Goal: Task Accomplishment & Management: Complete application form

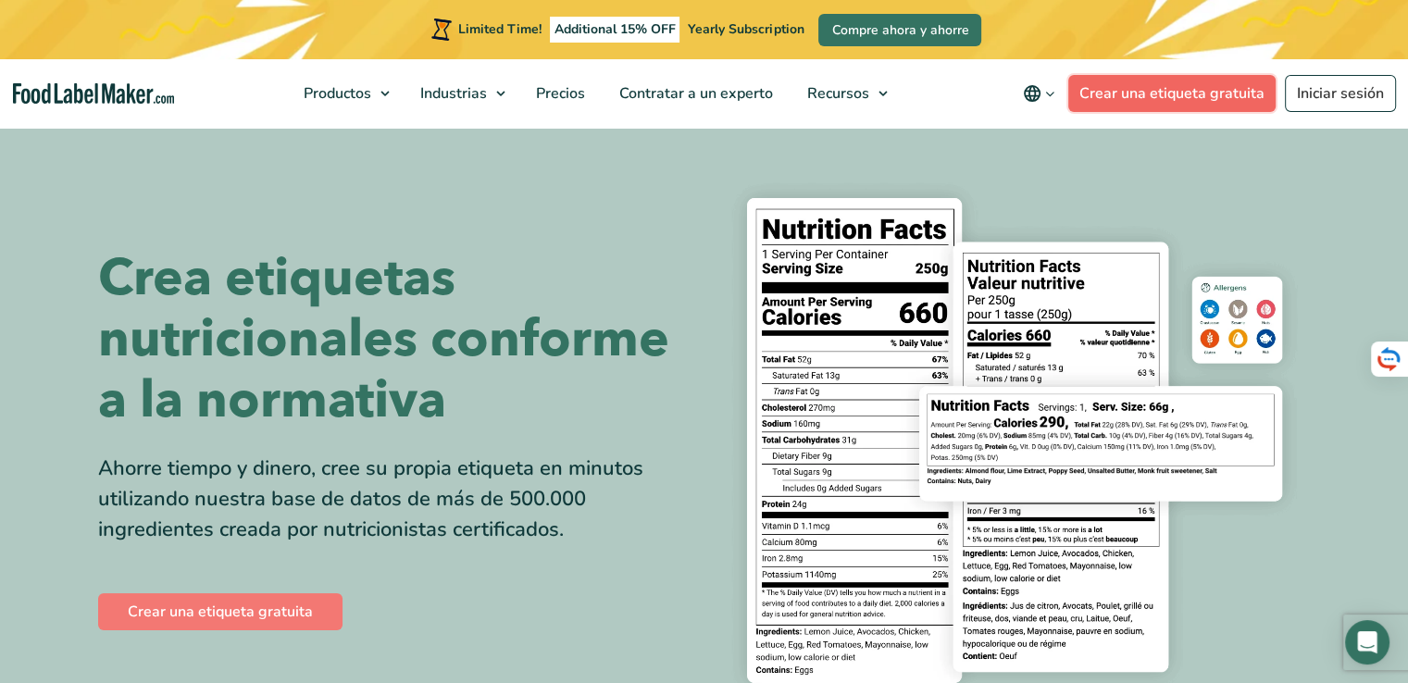
click at [1191, 93] on link "Crear una etiqueta gratuita" at bounding box center [1171, 93] width 207 height 37
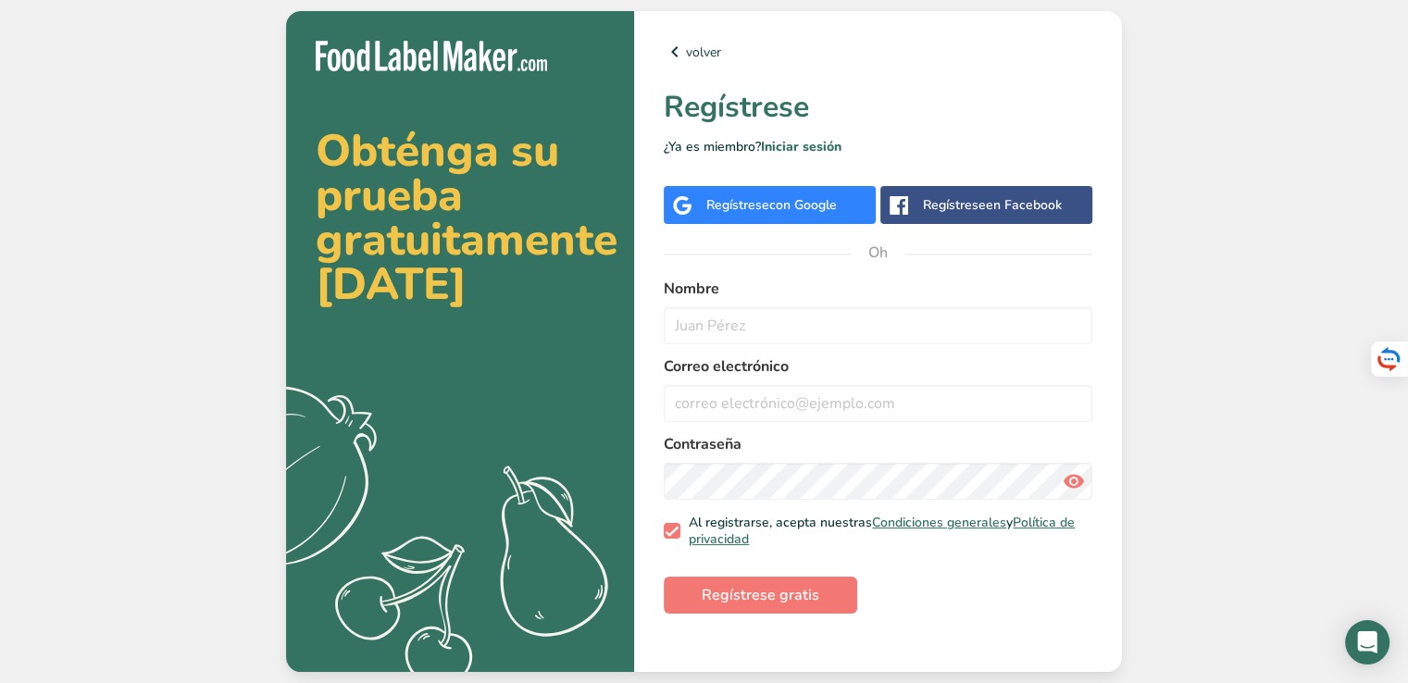
click at [845, 205] on div "Regístrese con Google" at bounding box center [770, 205] width 212 height 38
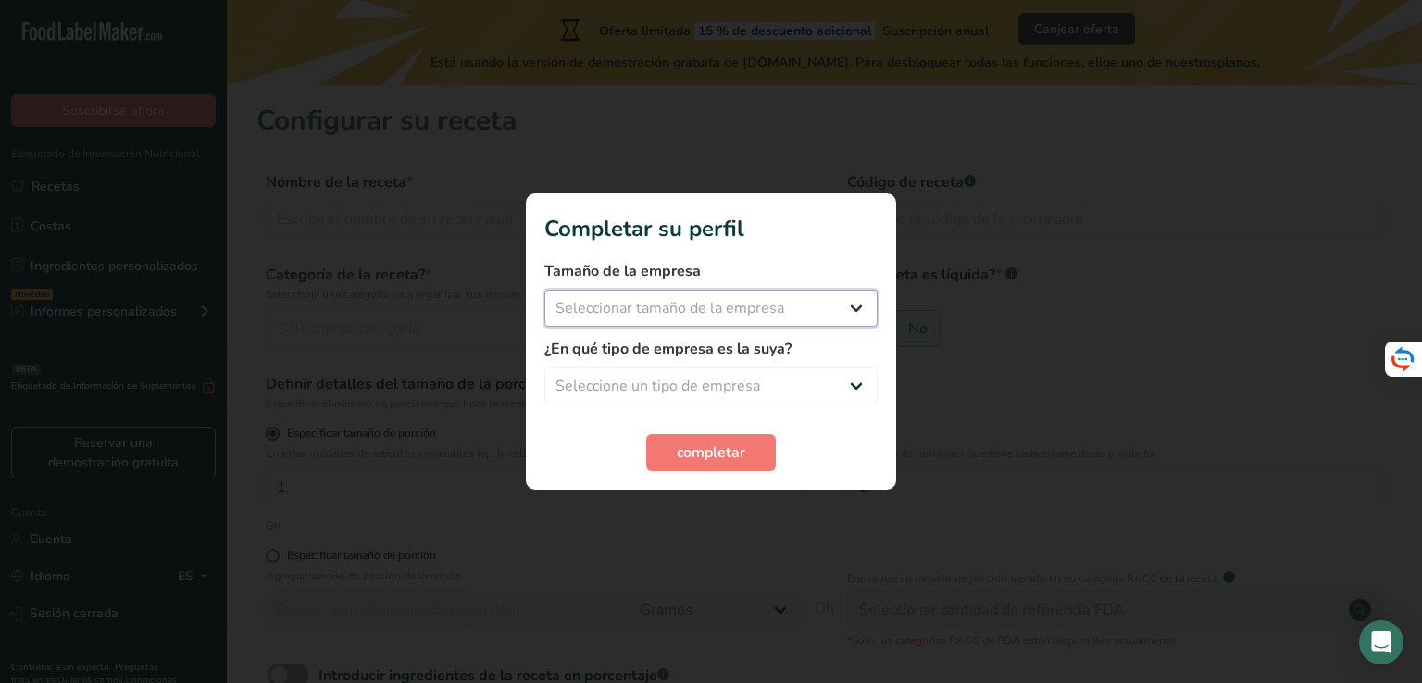
click at [830, 316] on select "Seleccionar tamaño de la empresa Menos de 10 empleados De 10 a 50 empleados De …" at bounding box center [710, 308] width 333 height 37
select select "1"
click at [544, 290] on select "Seleccionar tamaño de la empresa Menos de 10 empleados De 10 a 50 empleados De …" at bounding box center [710, 308] width 333 height 37
click at [802, 388] on select "Seleccione un tipo de empresa Fabricante de alimentos envasados Restaurante y c…" at bounding box center [710, 385] width 333 height 37
select select "1"
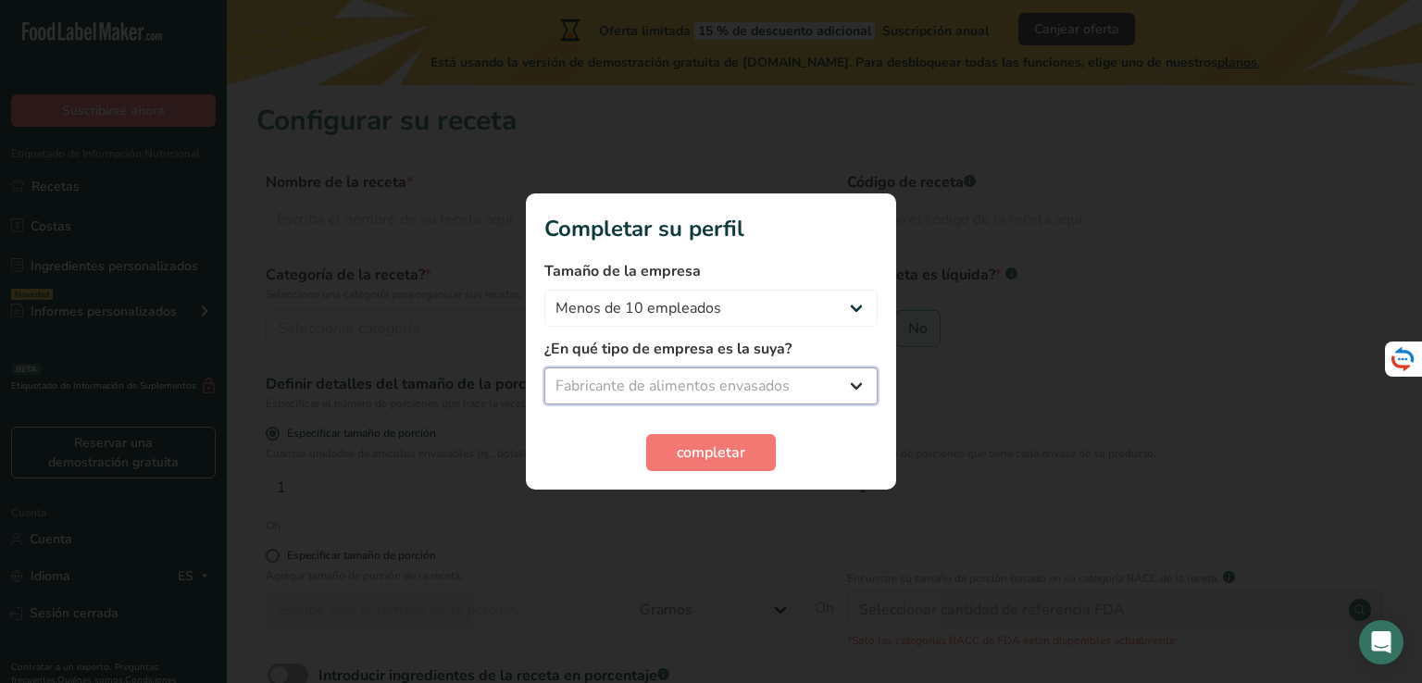
click at [544, 367] on select "Seleccione un tipo de empresa Fabricante de alimentos envasados Restaurante y c…" at bounding box center [710, 385] width 333 height 37
click at [718, 463] on span "completar" at bounding box center [711, 452] width 68 height 22
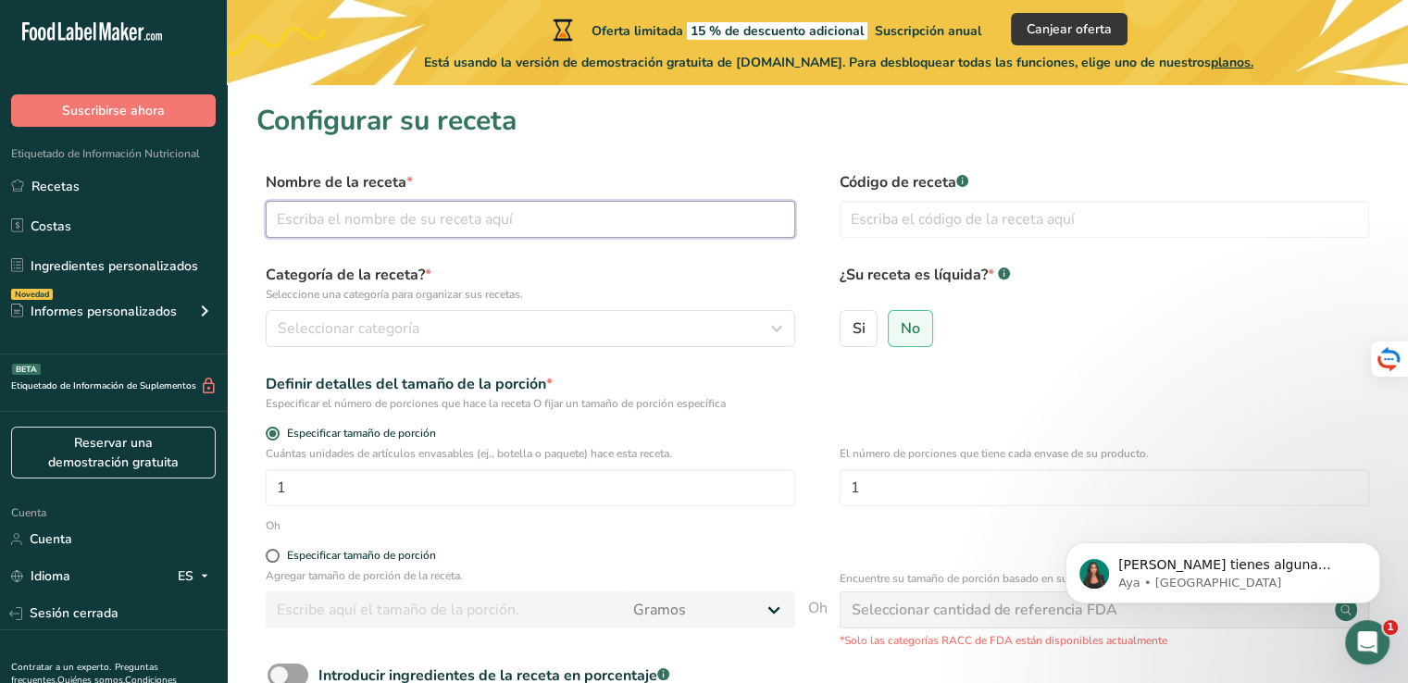
click at [656, 235] on input "text" at bounding box center [530, 219] width 529 height 37
type input "Papa procesada"
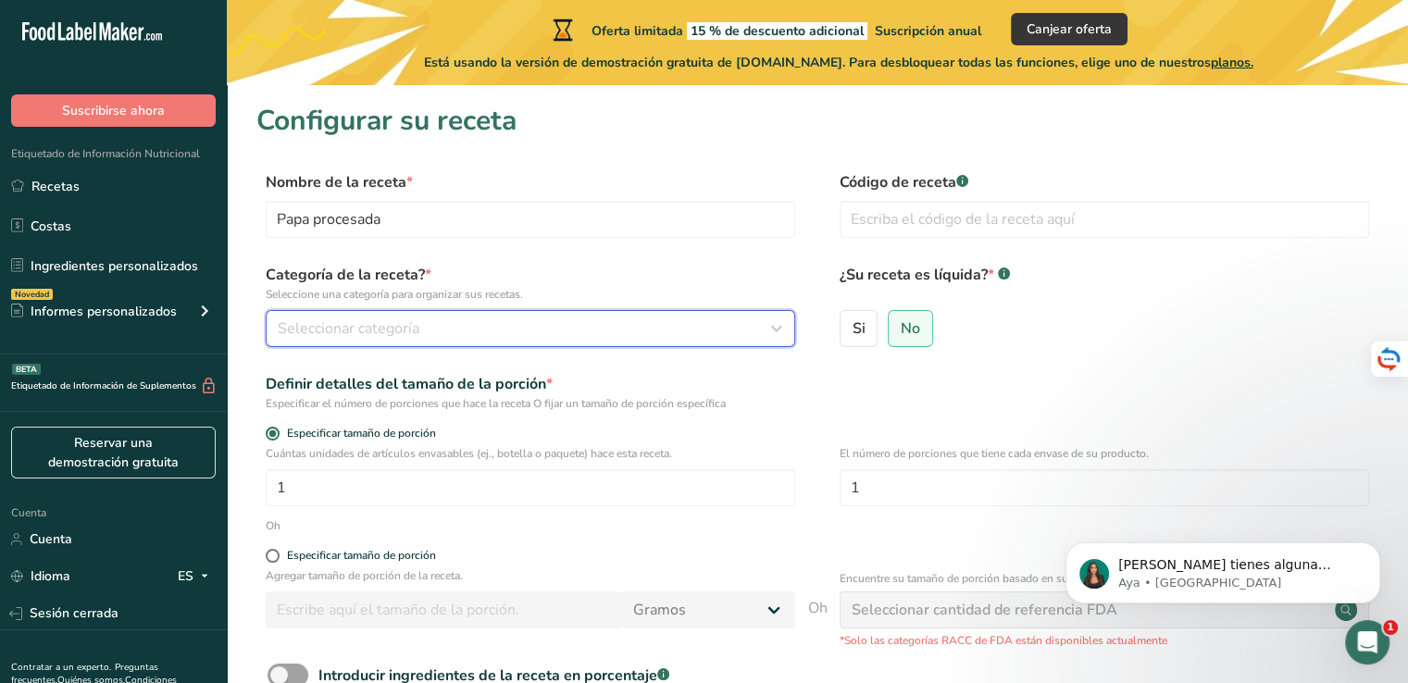
click at [700, 316] on button "Seleccionar categoría" at bounding box center [530, 328] width 529 height 37
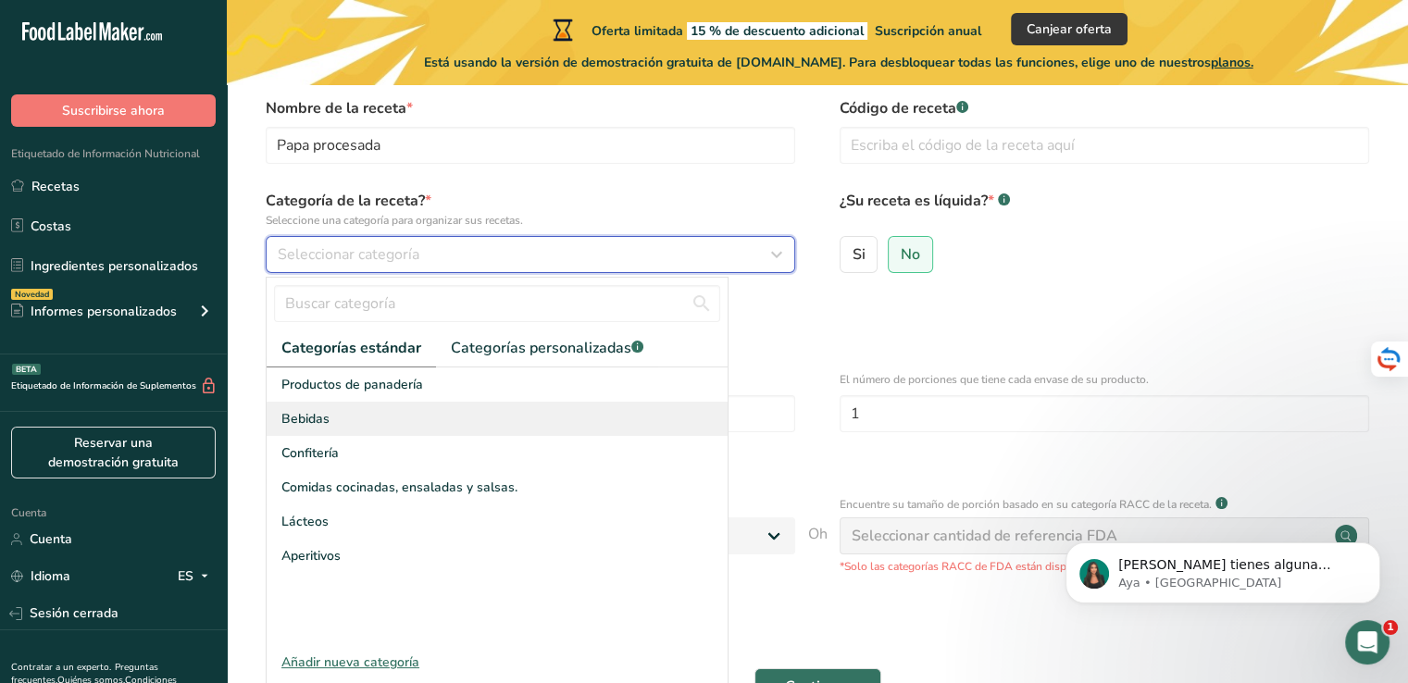
scroll to position [111, 0]
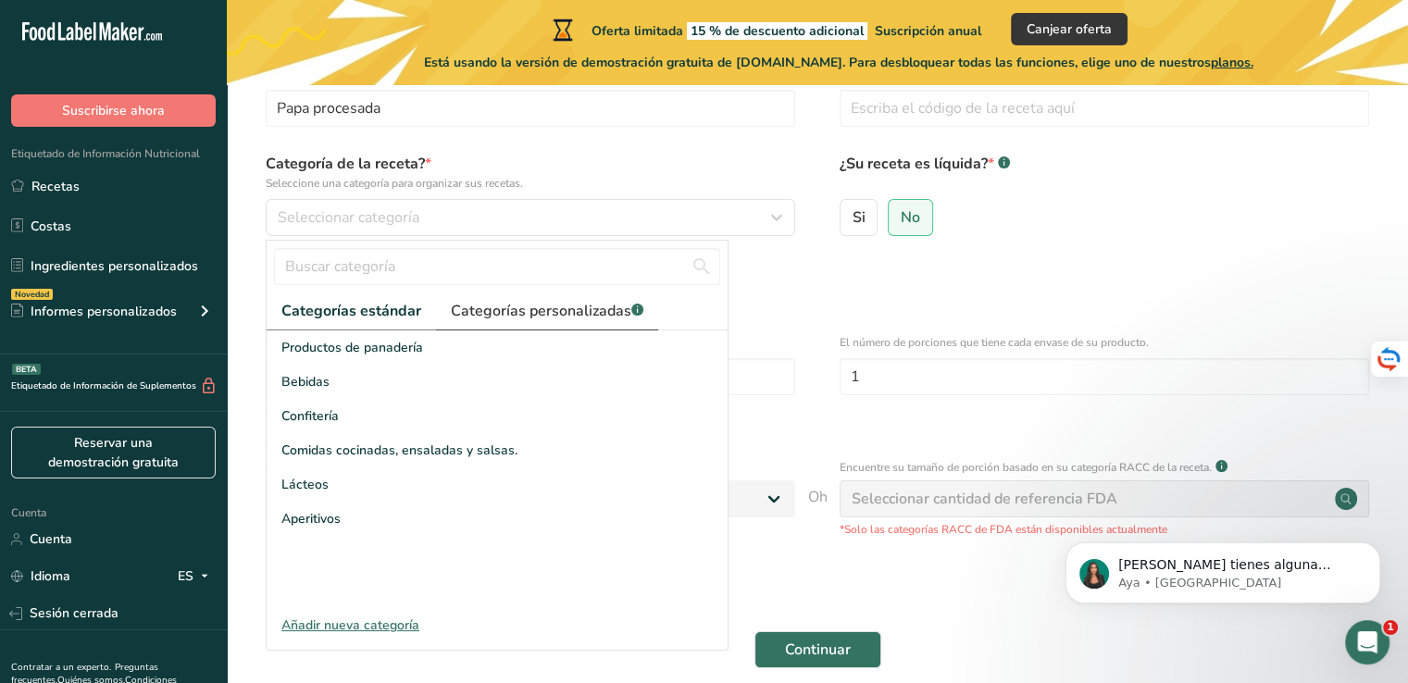
click at [556, 320] on span "Categorías personalizadas .a-a{fill:#347362;}.b-a{fill:#fff;}" at bounding box center [547, 311] width 193 height 22
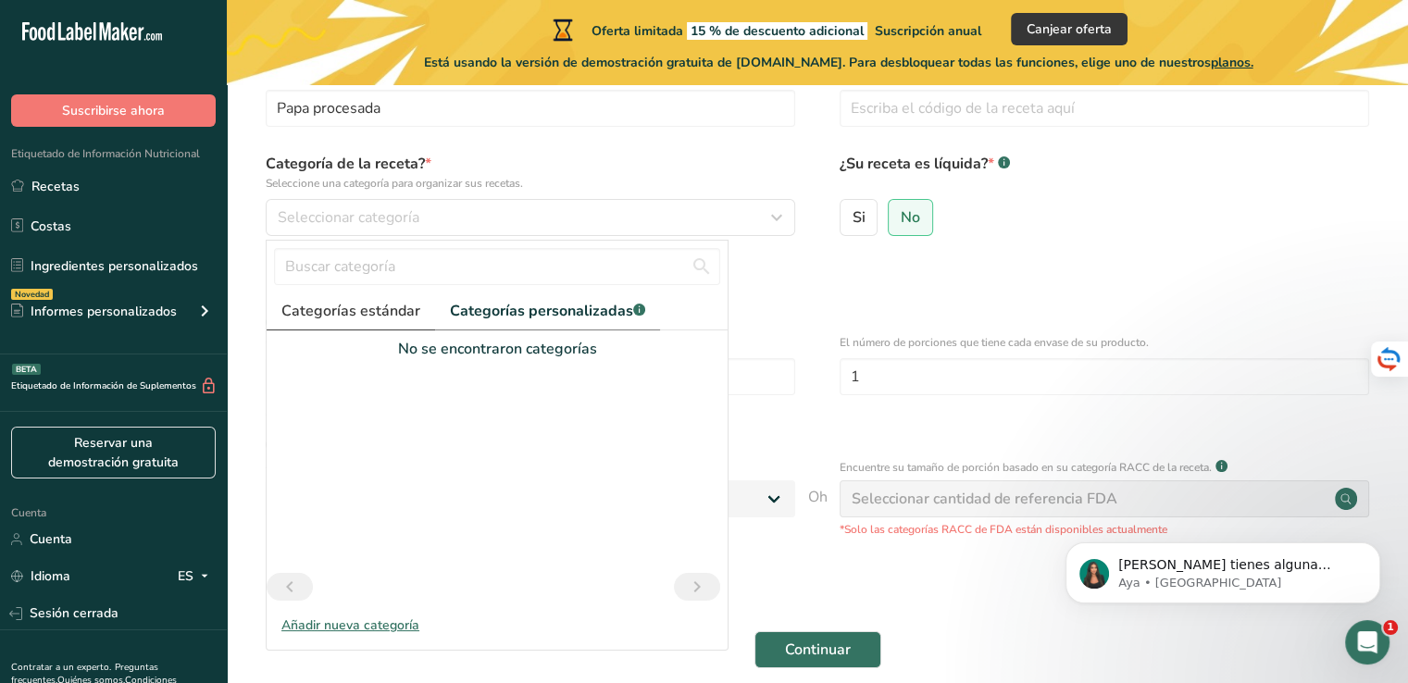
click at [396, 303] on font "Categorías estándar" at bounding box center [350, 311] width 139 height 20
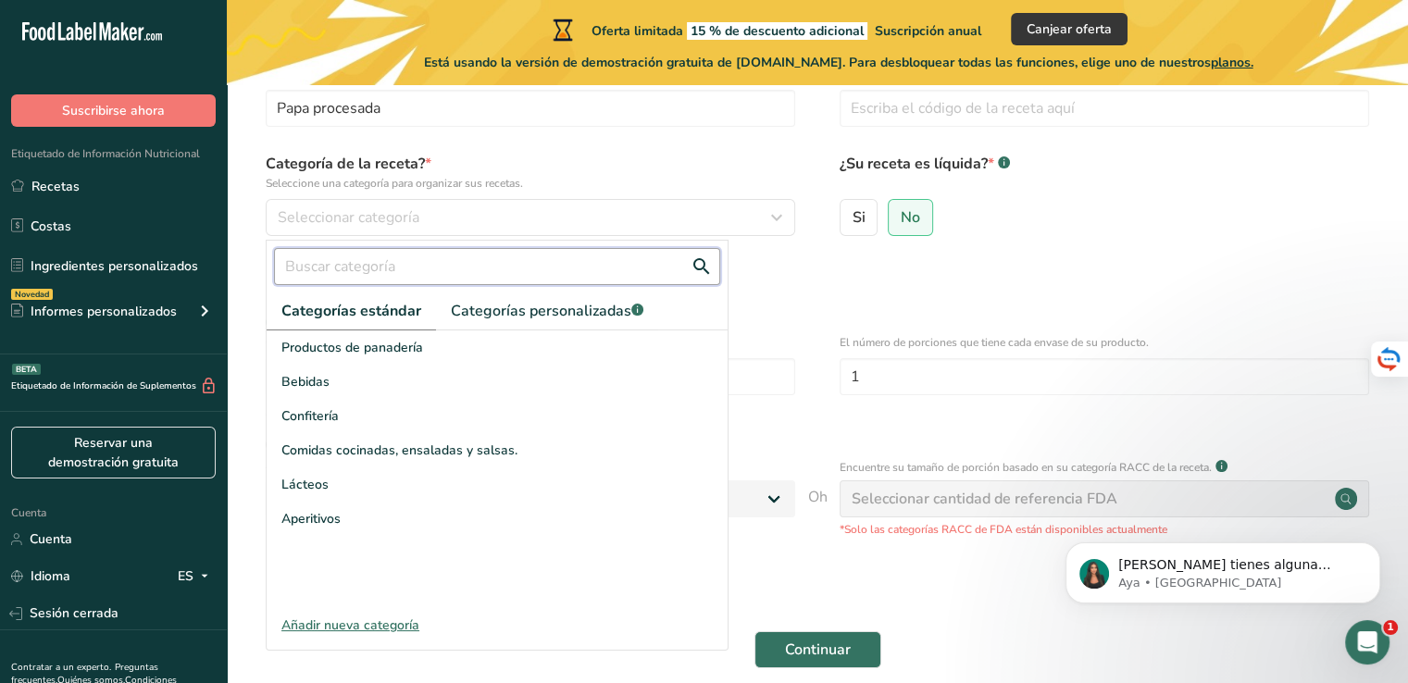
click at [427, 262] on input "text" at bounding box center [497, 266] width 446 height 37
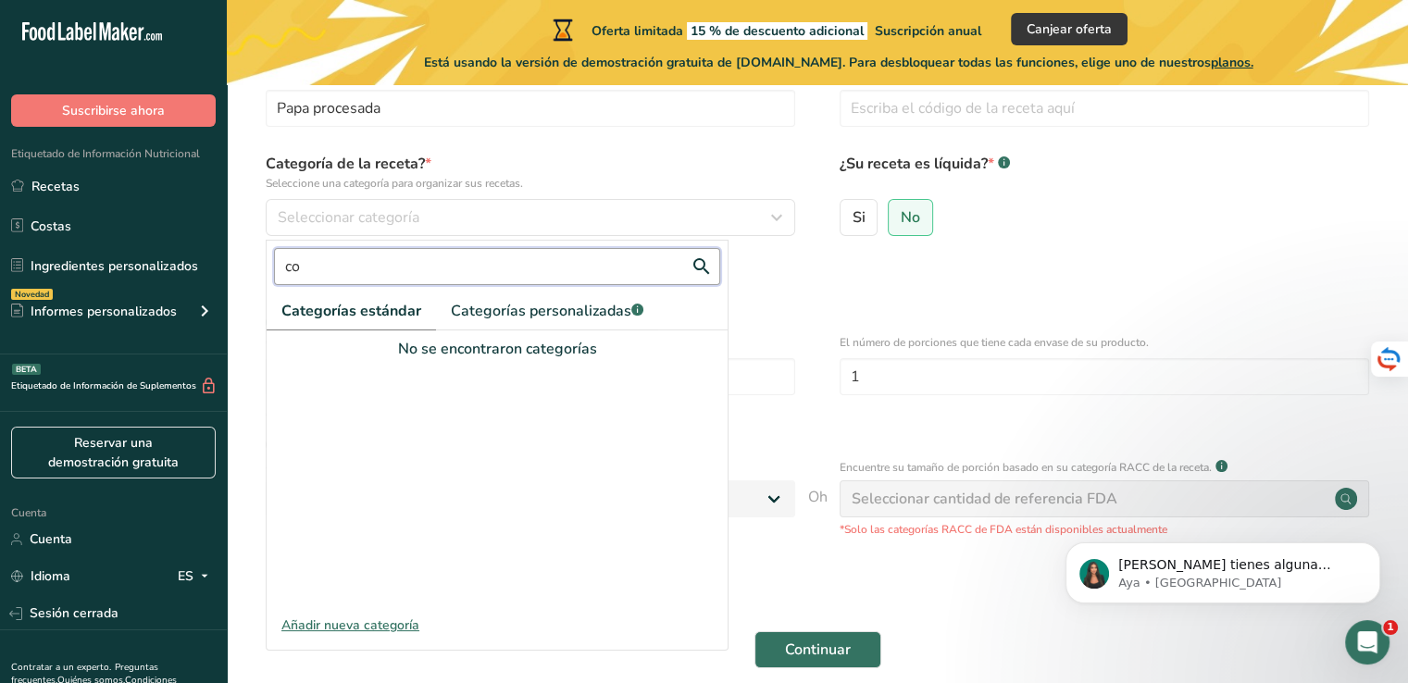
type input "c"
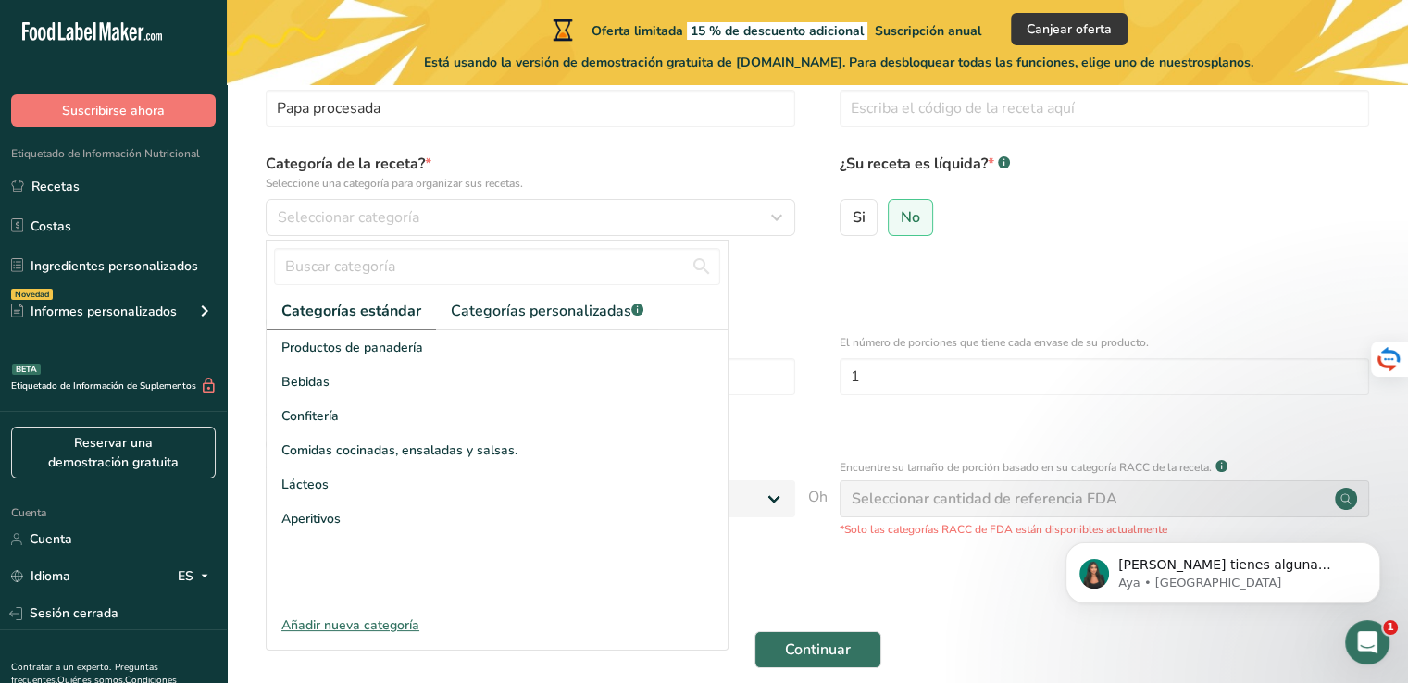
click at [803, 279] on div "Definir detalles del tamaño de la porción * Especificar el número de porciones …" at bounding box center [817, 281] width 1122 height 39
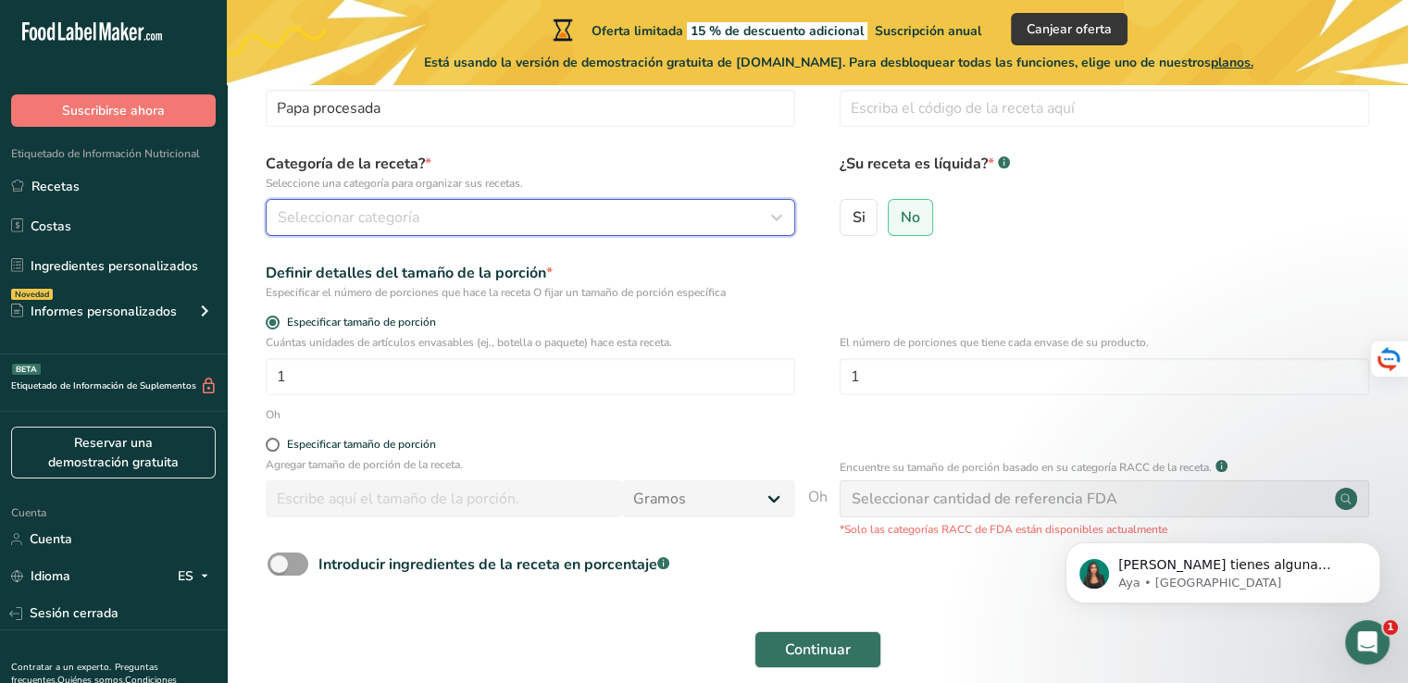
click at [697, 203] on button "Seleccionar categoría" at bounding box center [530, 217] width 529 height 37
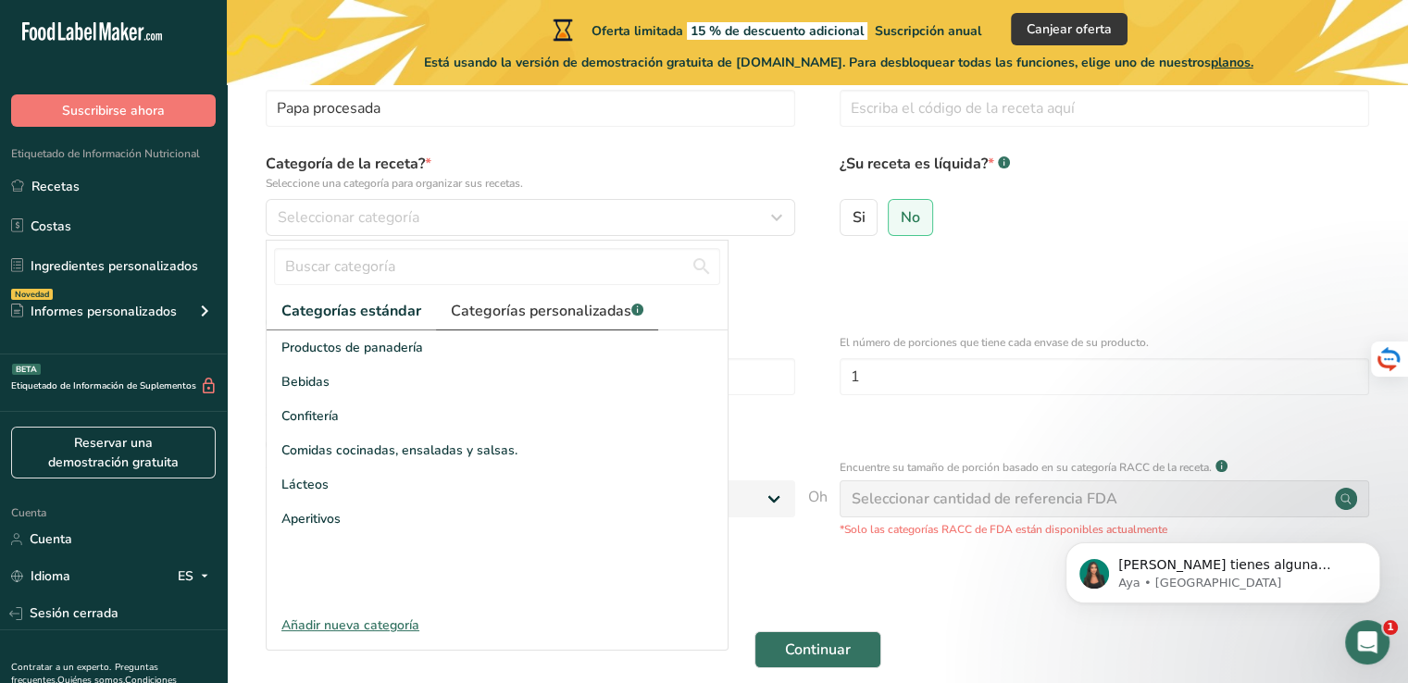
click at [437, 297] on link "Categorías personalizadas .a-a{fill:#347362;}.b-a{fill:#fff;}" at bounding box center [547, 311] width 222 height 38
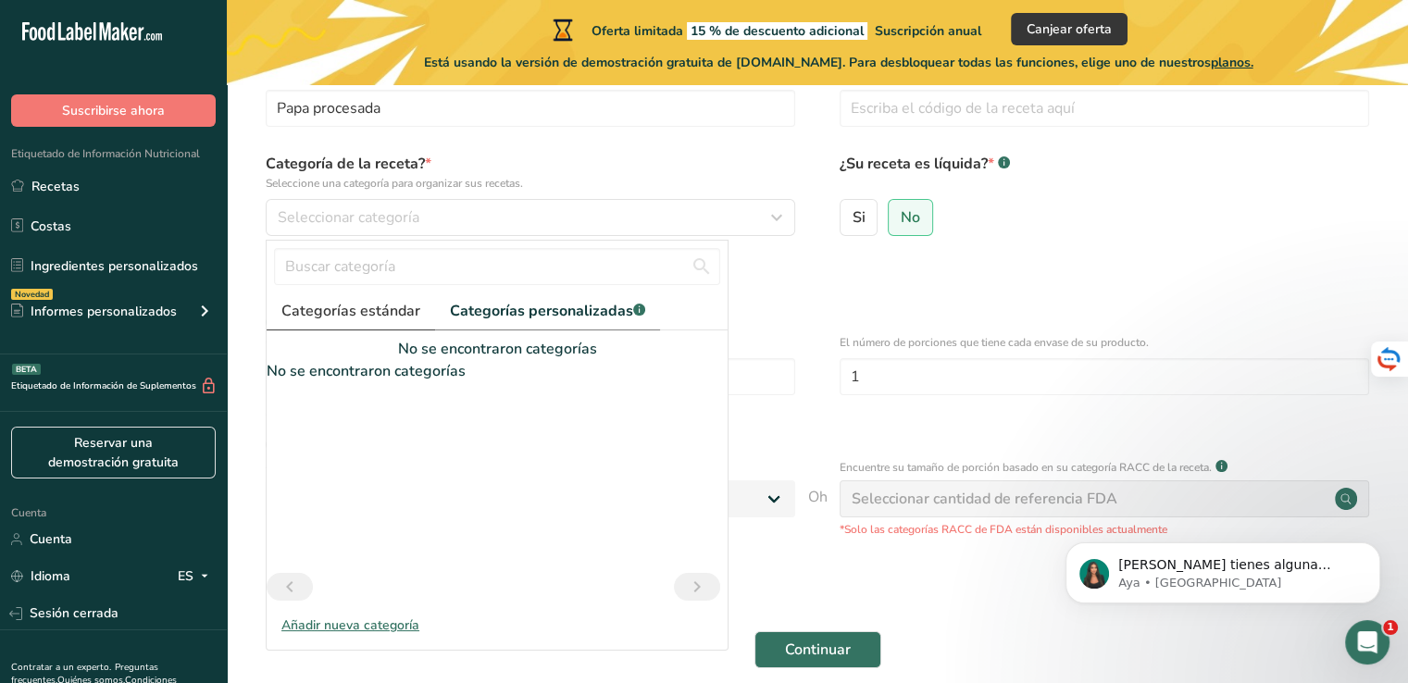
click at [342, 304] on font "Categorías estándar" at bounding box center [350, 311] width 139 height 20
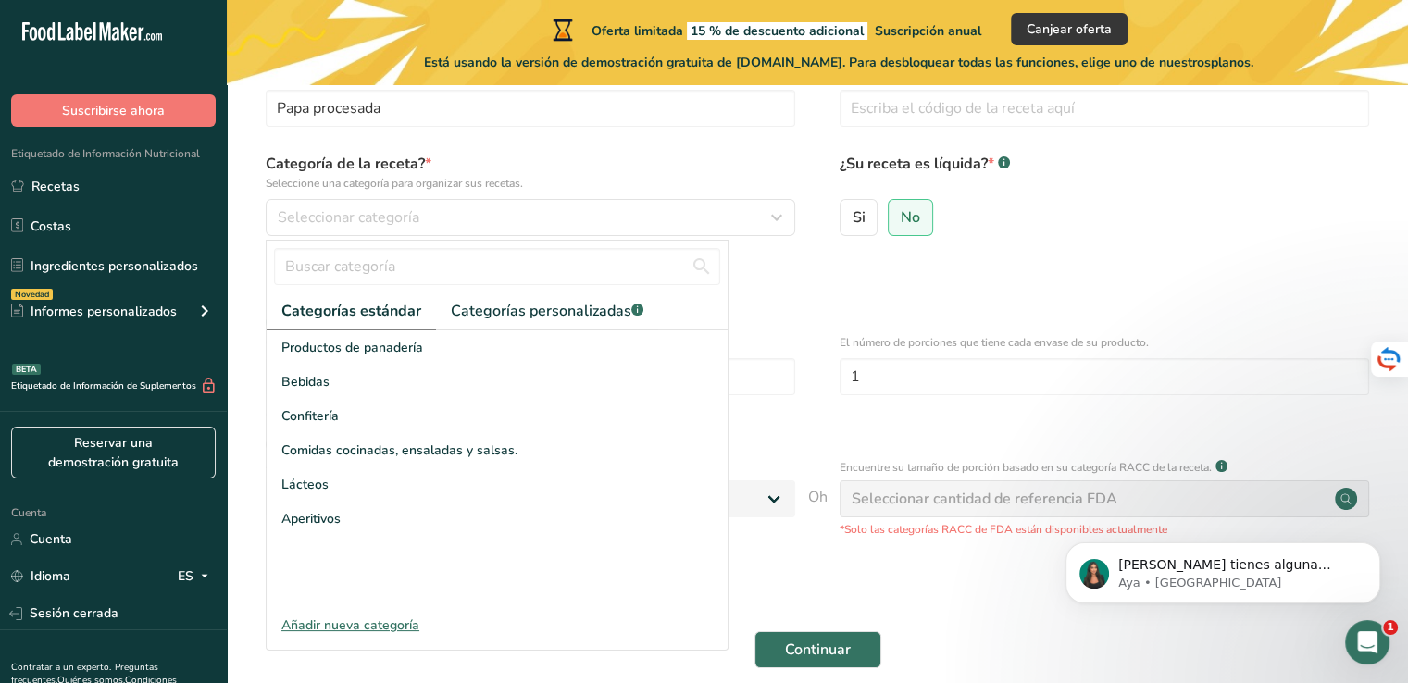
click at [344, 617] on font "Añadir nueva categoría" at bounding box center [350, 625] width 138 height 18
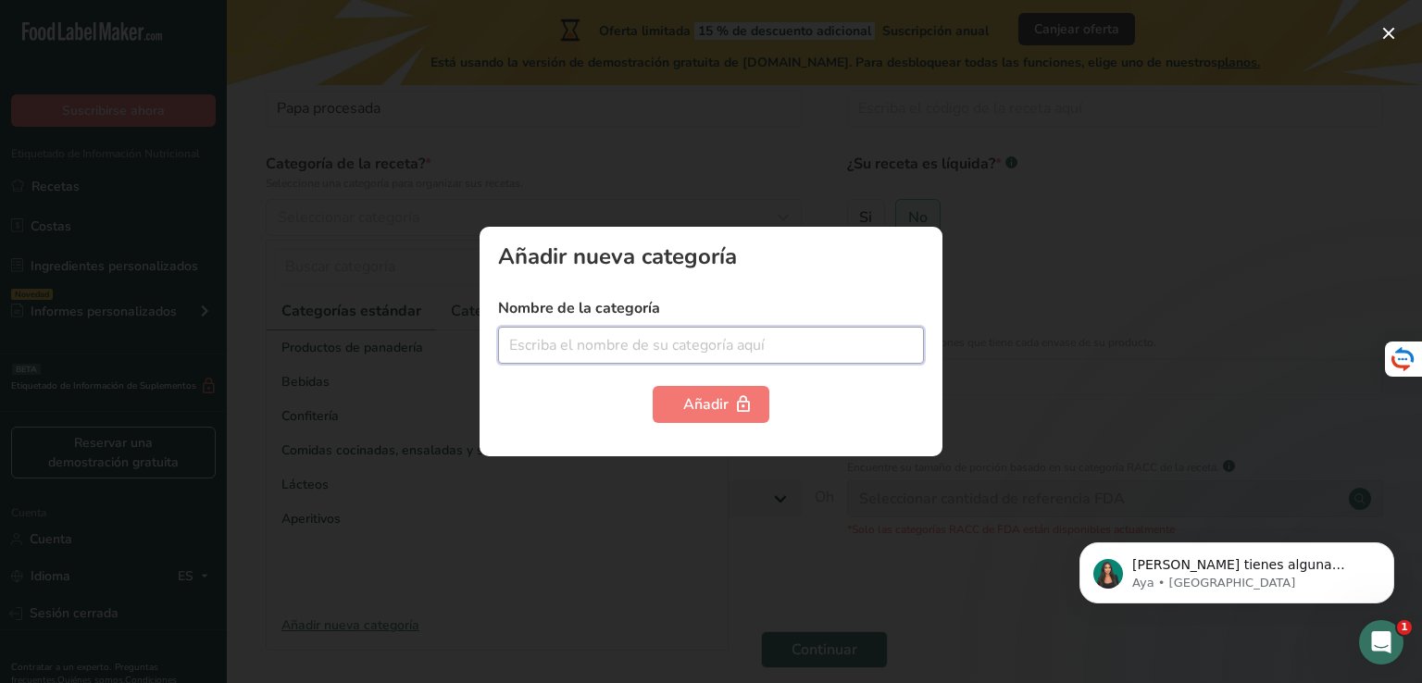
click at [629, 332] on input "text" at bounding box center [711, 345] width 426 height 37
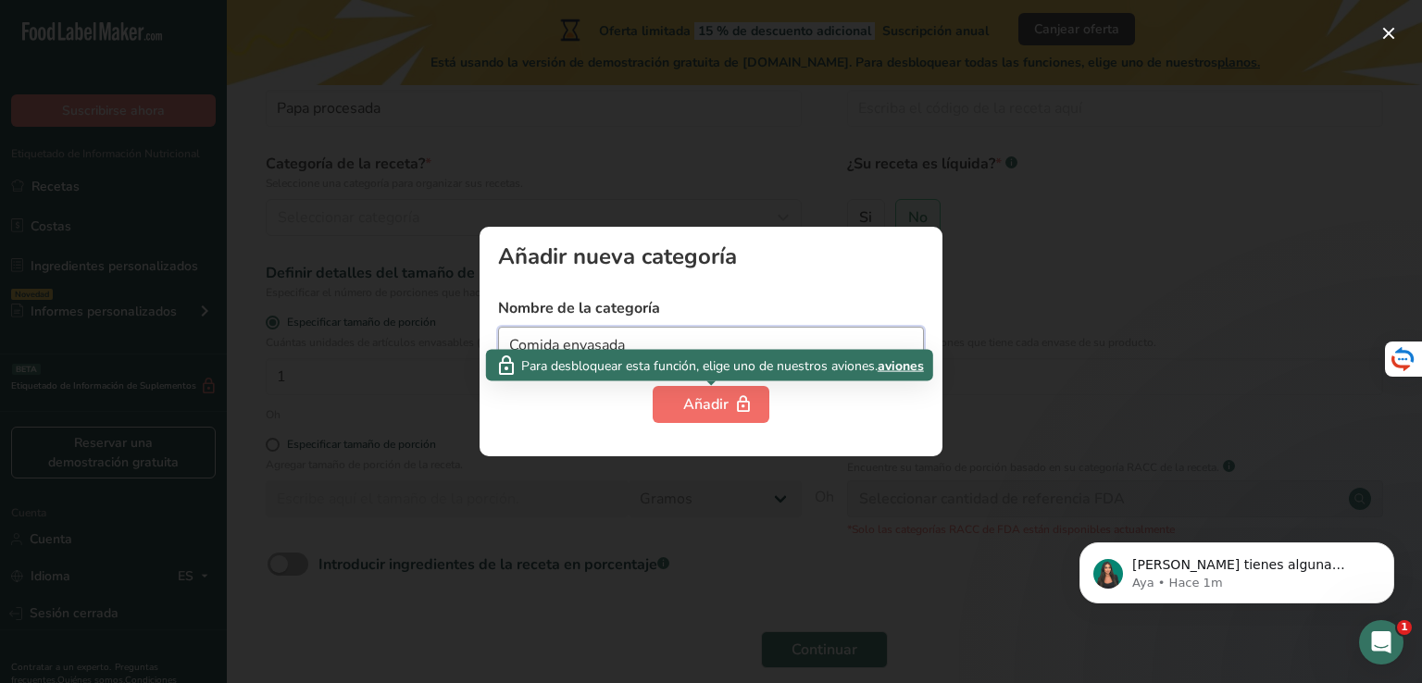
type input "Comida envasada"
click at [725, 405] on font "Añadir" at bounding box center [705, 404] width 45 height 20
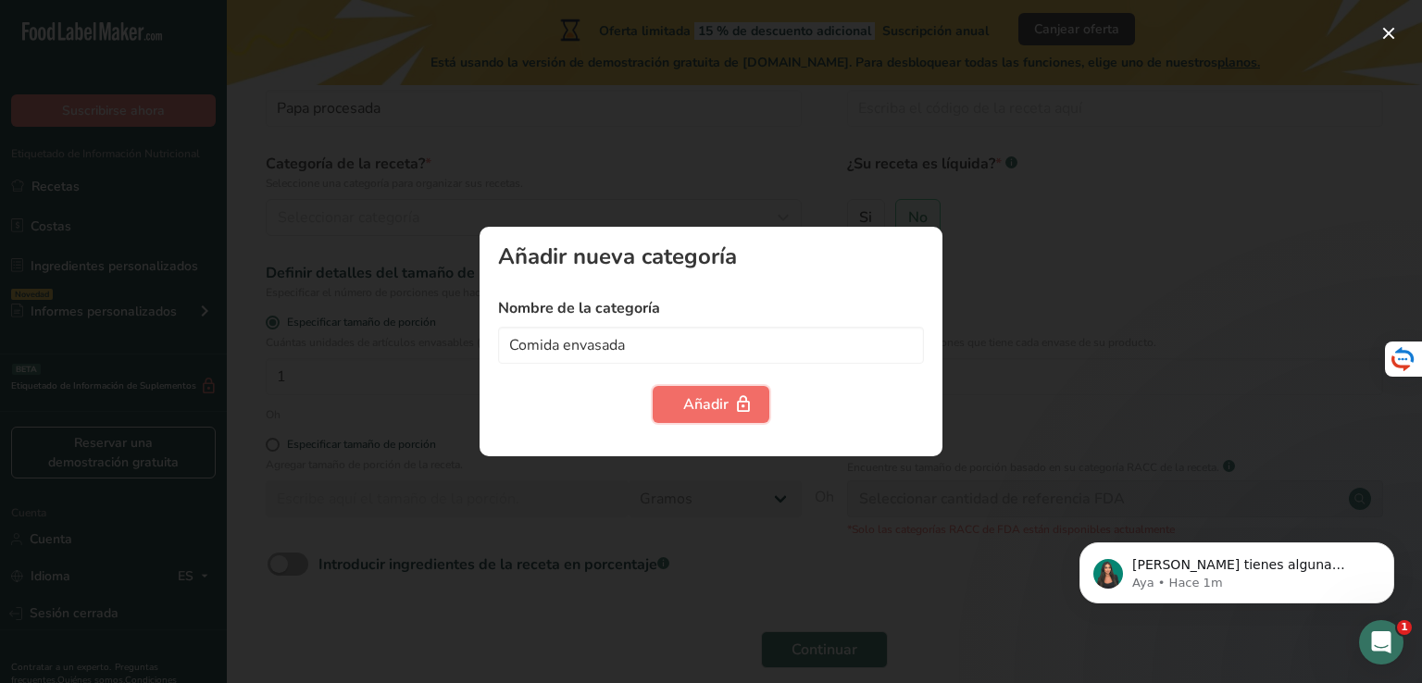
click at [725, 405] on font "Añadir" at bounding box center [705, 404] width 45 height 20
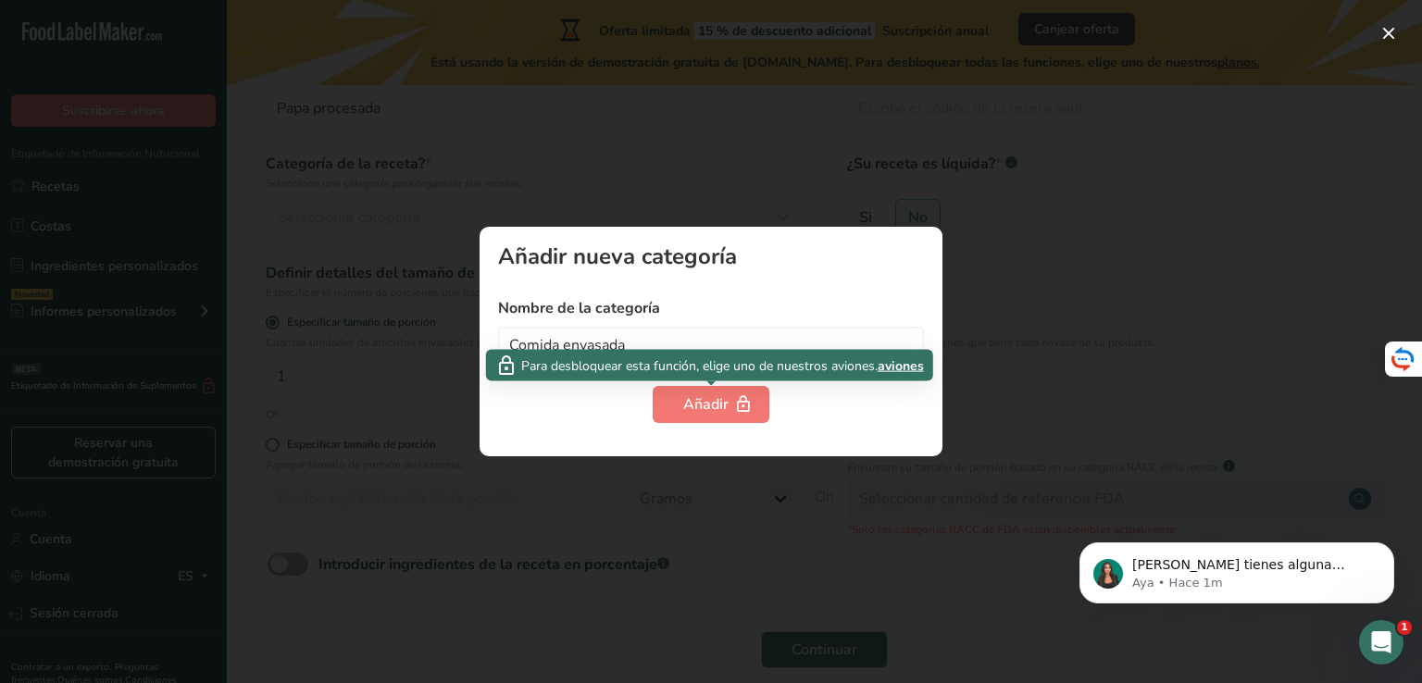
click at [892, 369] on font "aviones" at bounding box center [900, 365] width 46 height 18
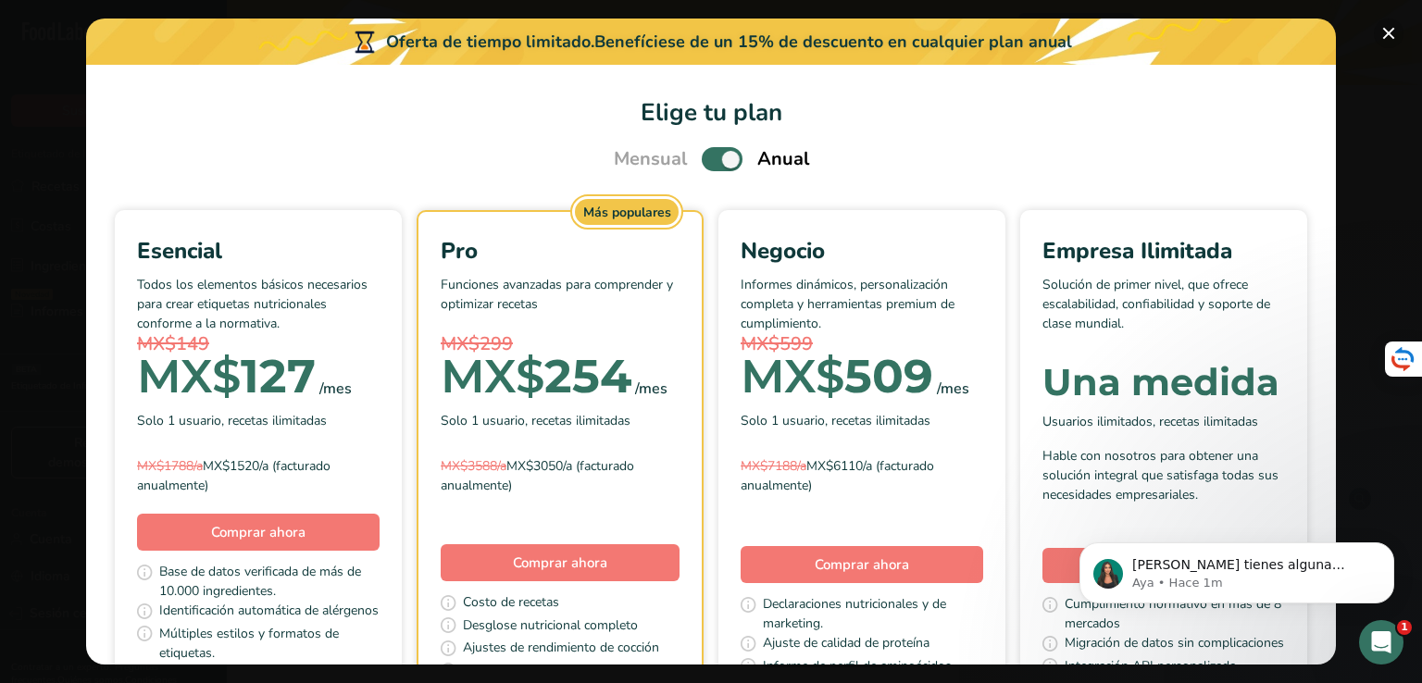
click at [1386, 31] on button "Elige tu plan de precios modal" at bounding box center [1388, 34] width 30 height 30
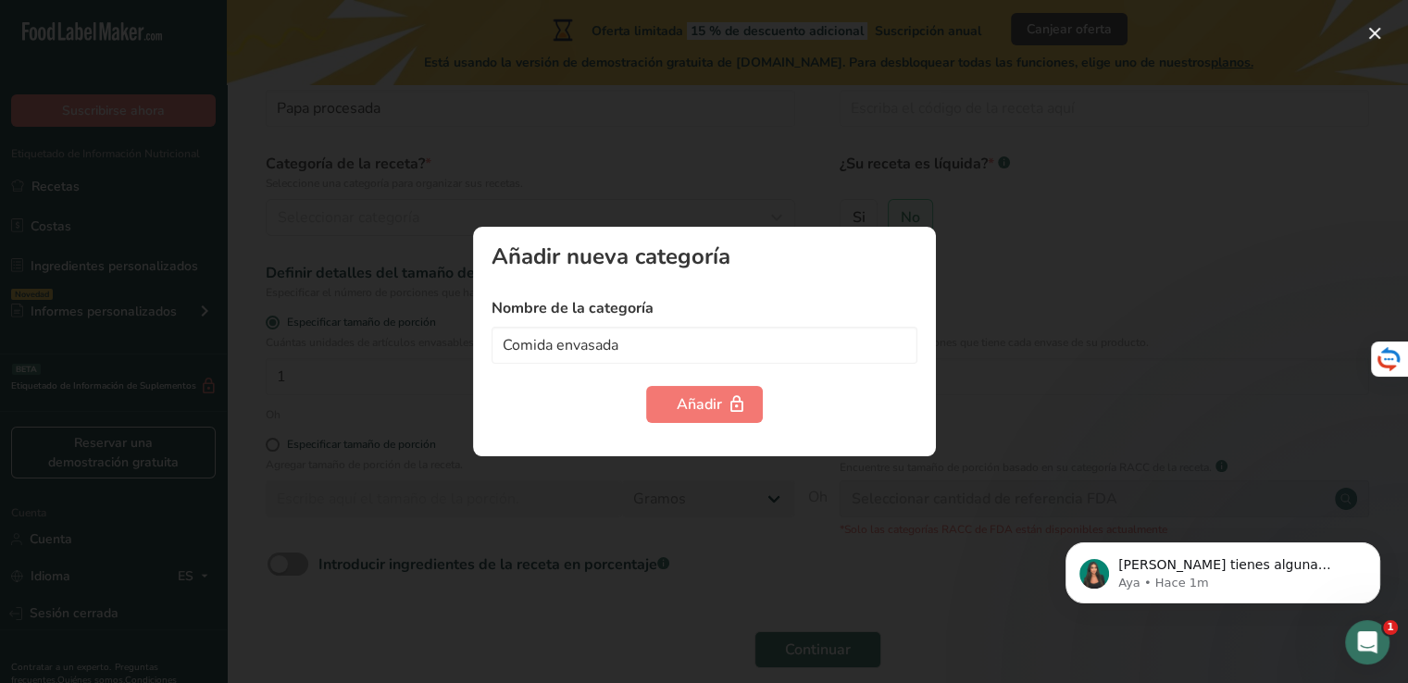
click at [883, 177] on div at bounding box center [704, 341] width 1408 height 683
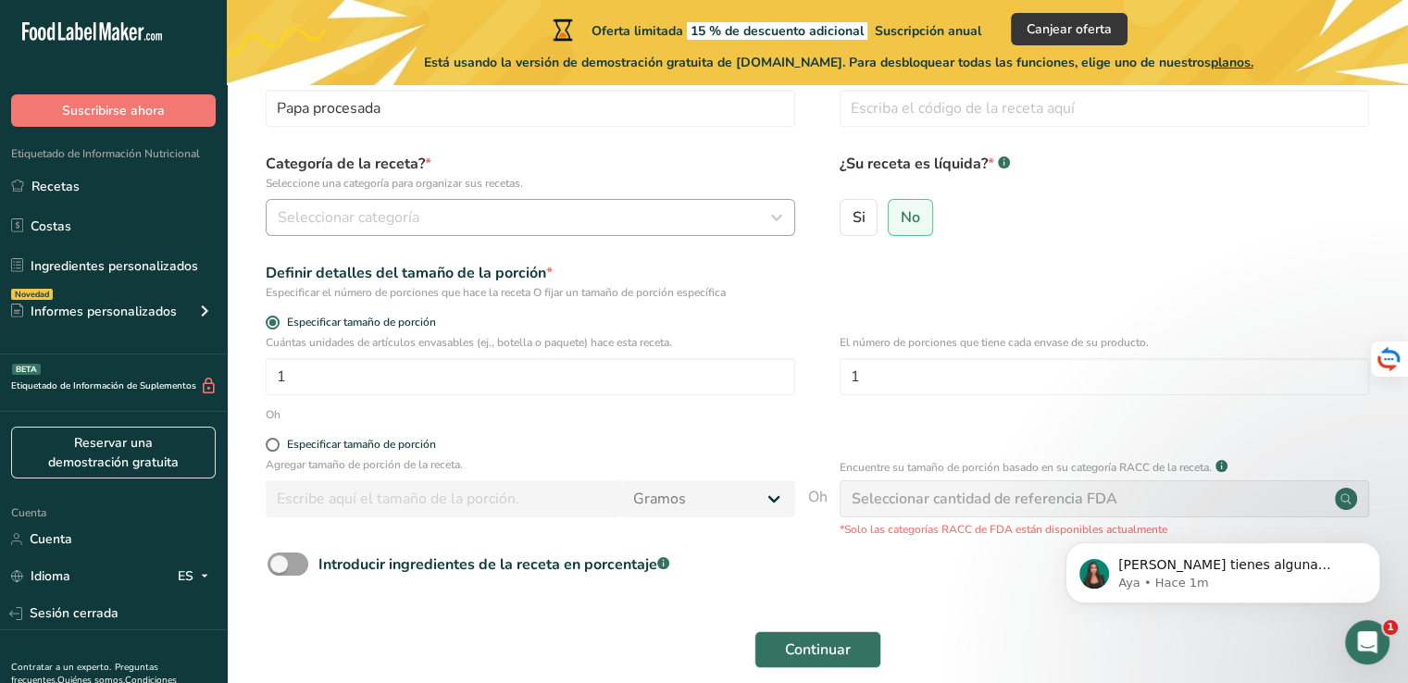
drag, startPoint x: 679, startPoint y: 243, endPoint x: 679, endPoint y: 230, distance: 13.9
click at [679, 230] on div "Categoría de la receta? * Seleccione una categoría para organizar sus recetas. …" at bounding box center [817, 200] width 1122 height 94
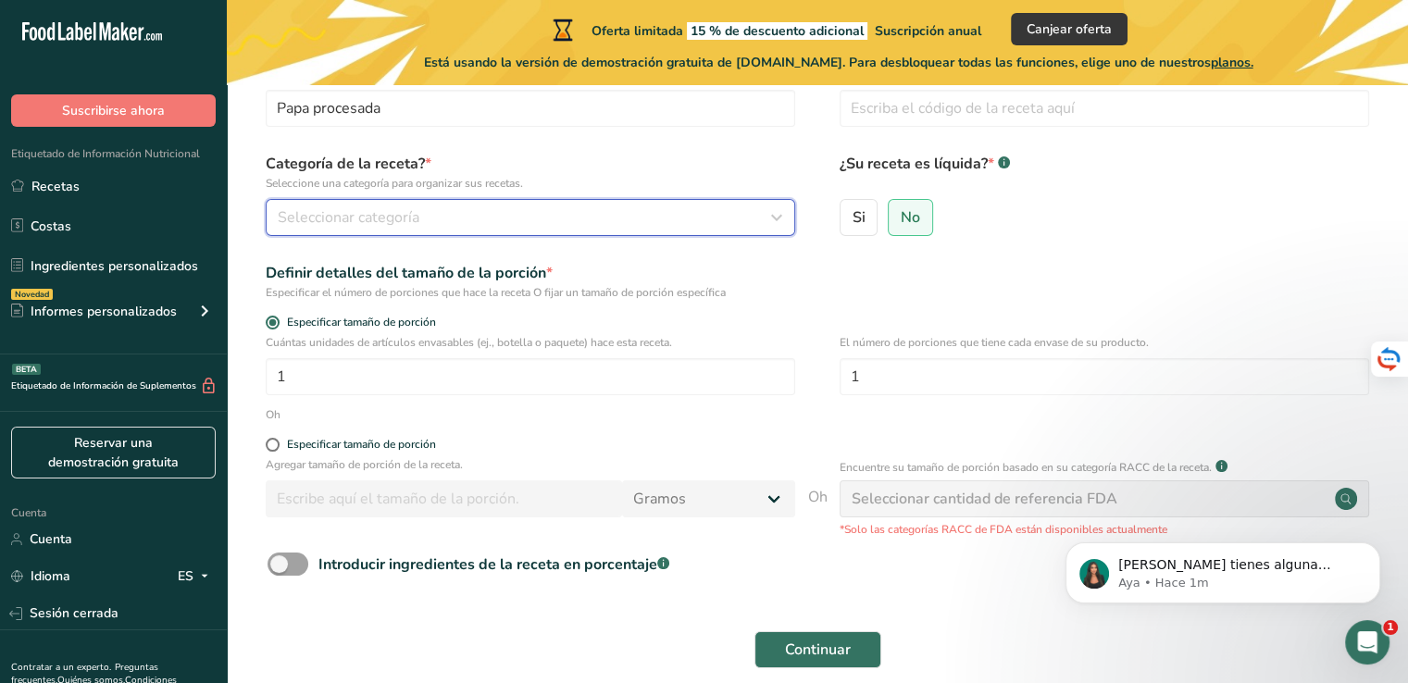
click at [679, 230] on button "Seleccionar categoría" at bounding box center [530, 217] width 529 height 37
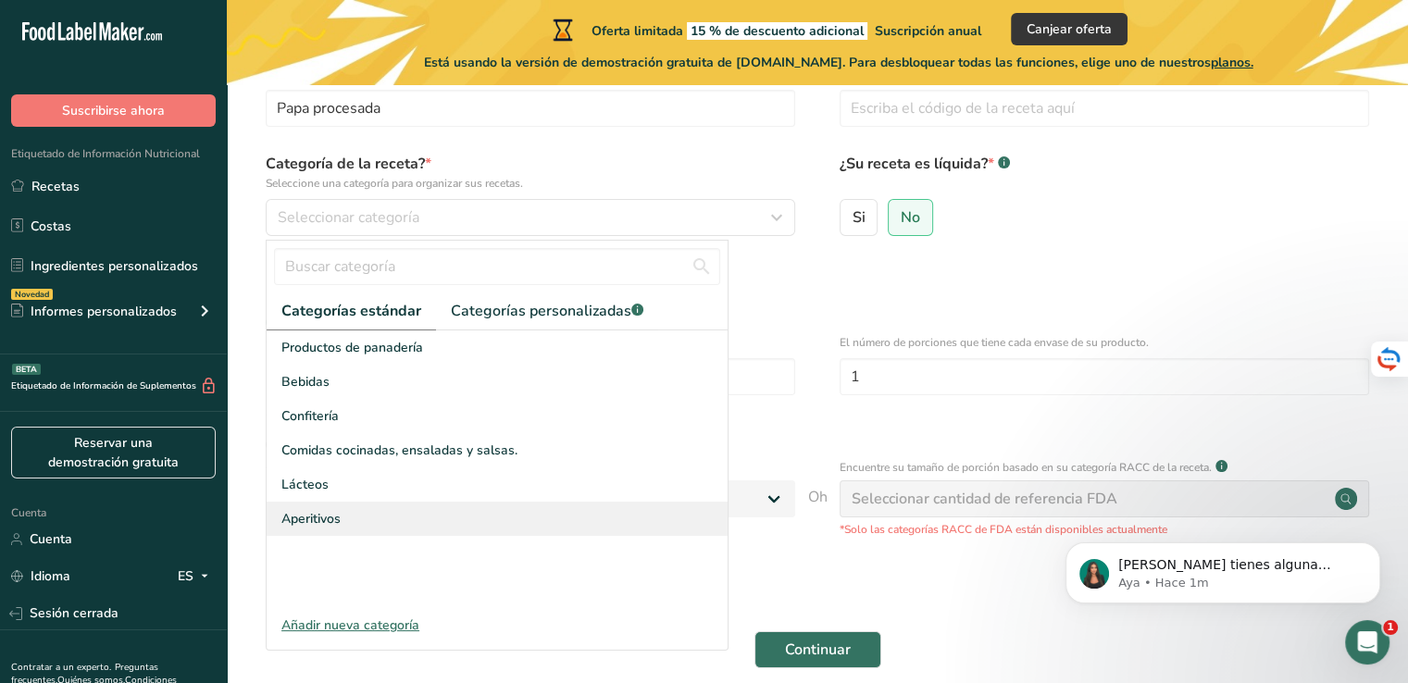
click at [526, 521] on div "Aperitivos" at bounding box center [497, 519] width 461 height 34
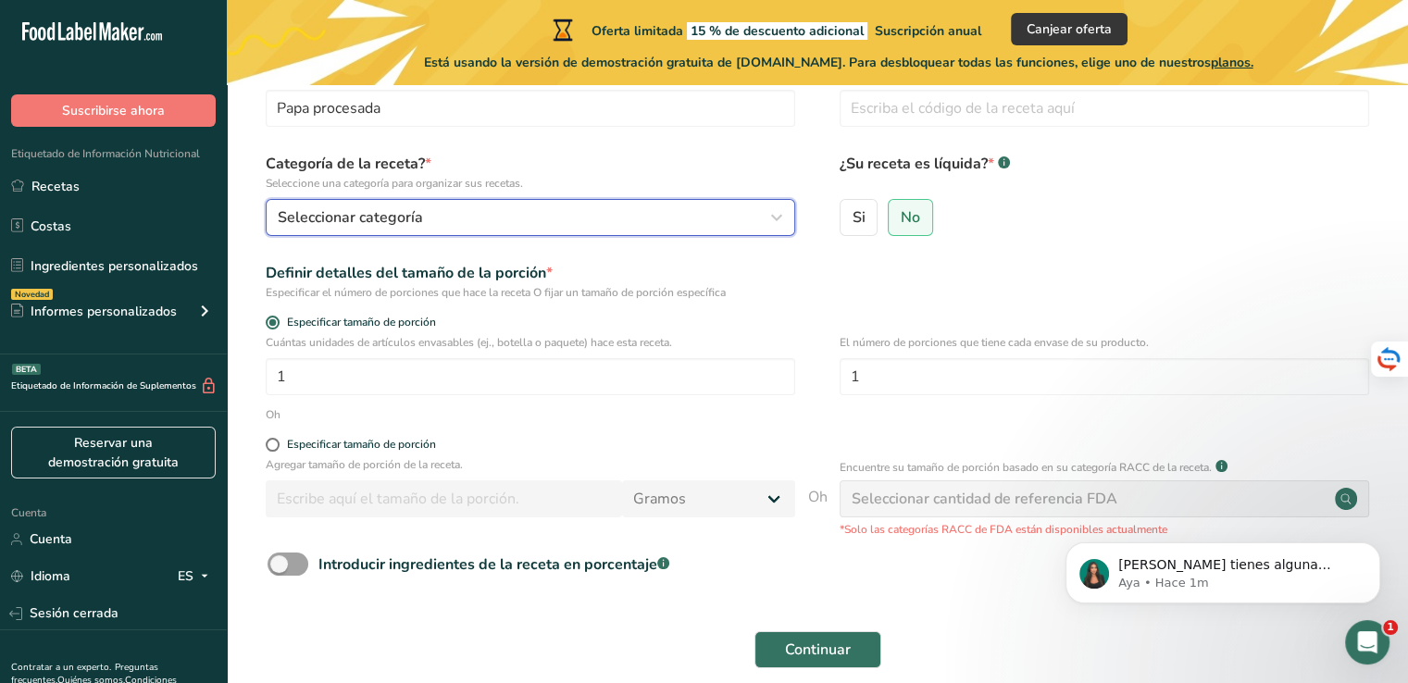
click at [653, 230] on button "Seleccionar categoría" at bounding box center [530, 217] width 529 height 37
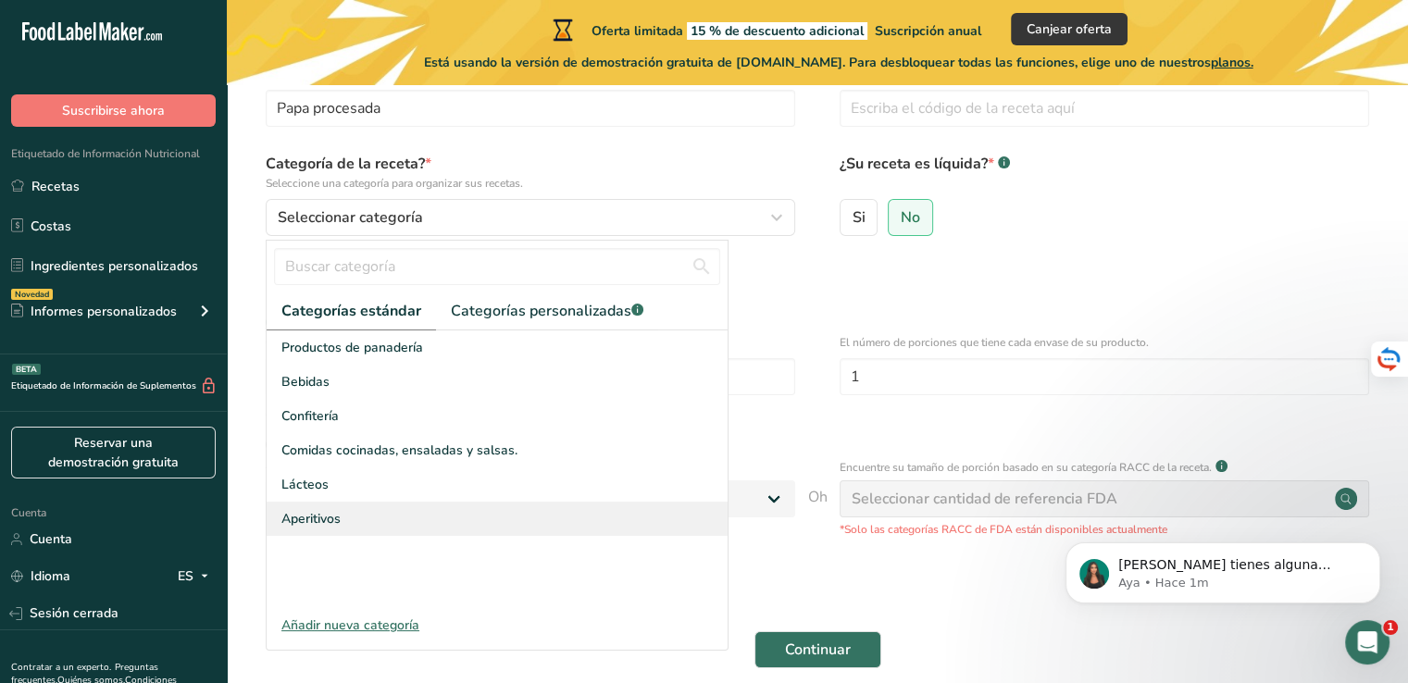
click at [344, 523] on div "Aperitivos" at bounding box center [497, 519] width 461 height 34
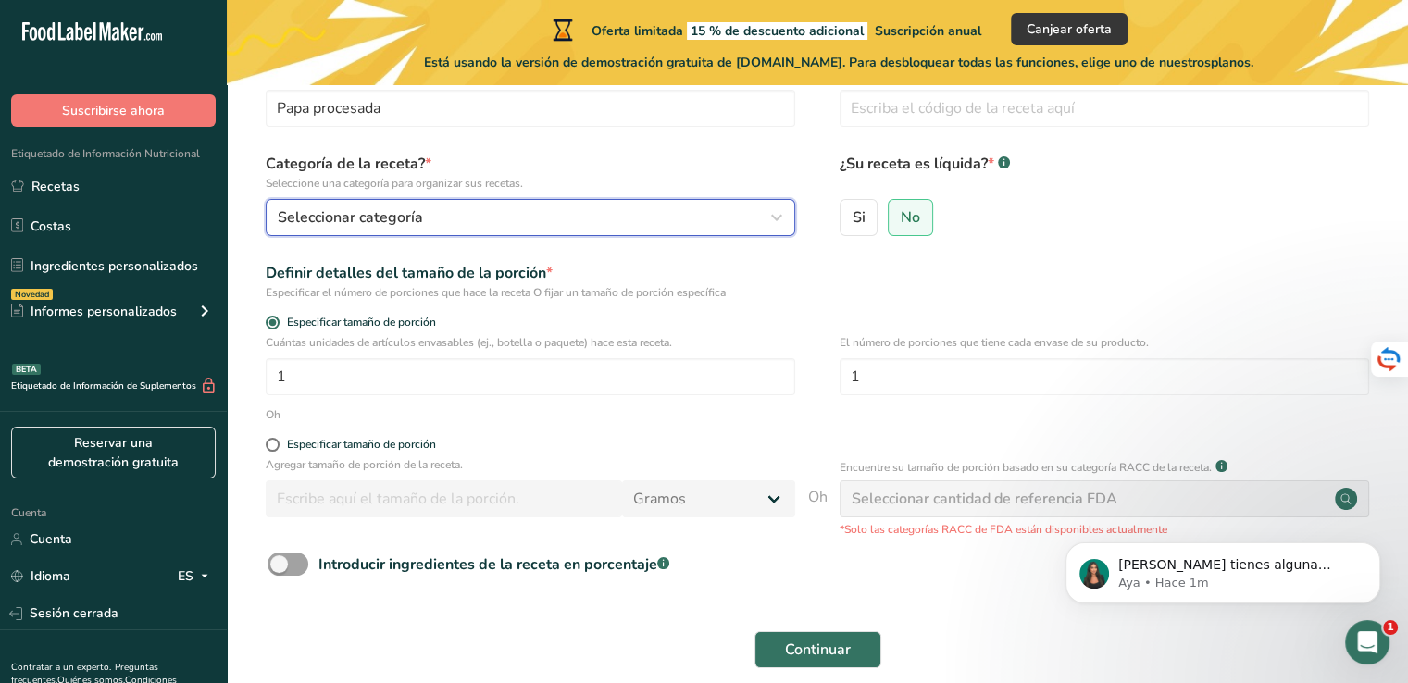
click at [468, 232] on button "Seleccionar categoría" at bounding box center [530, 217] width 529 height 37
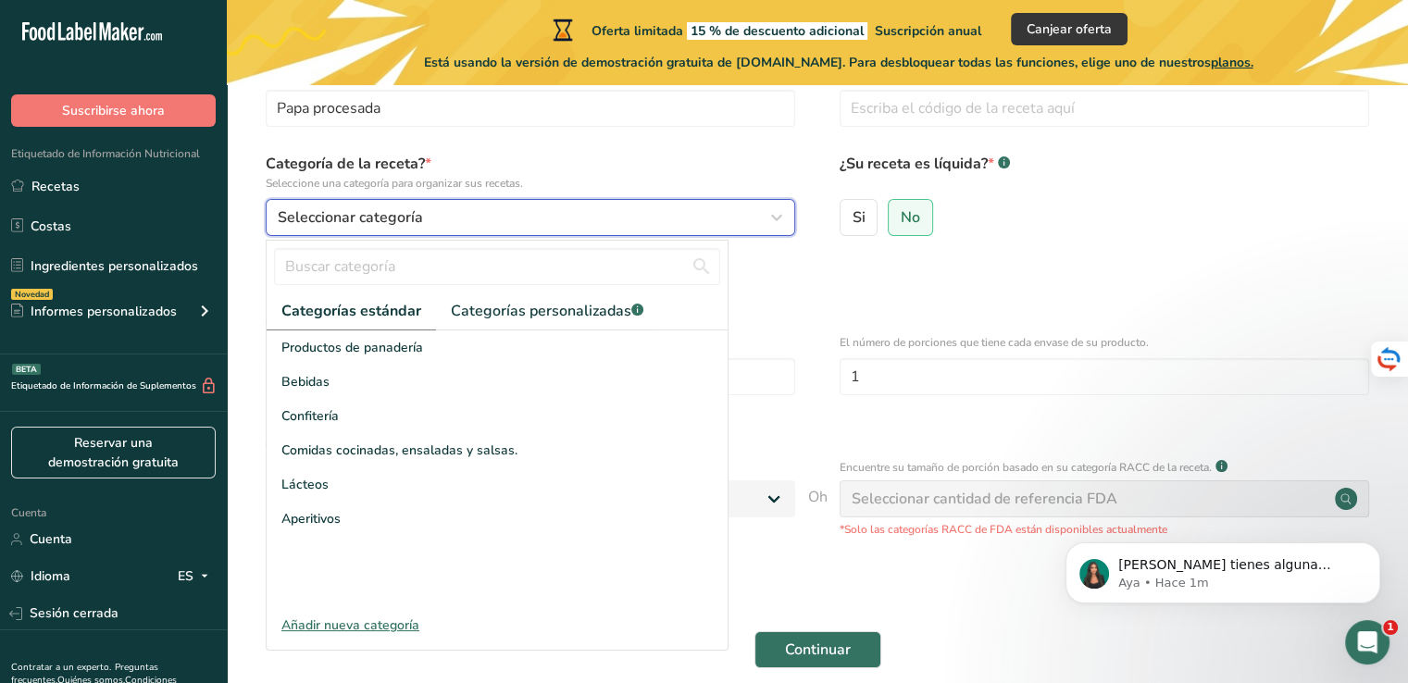
click at [468, 232] on button "Seleccionar categoría" at bounding box center [530, 217] width 529 height 37
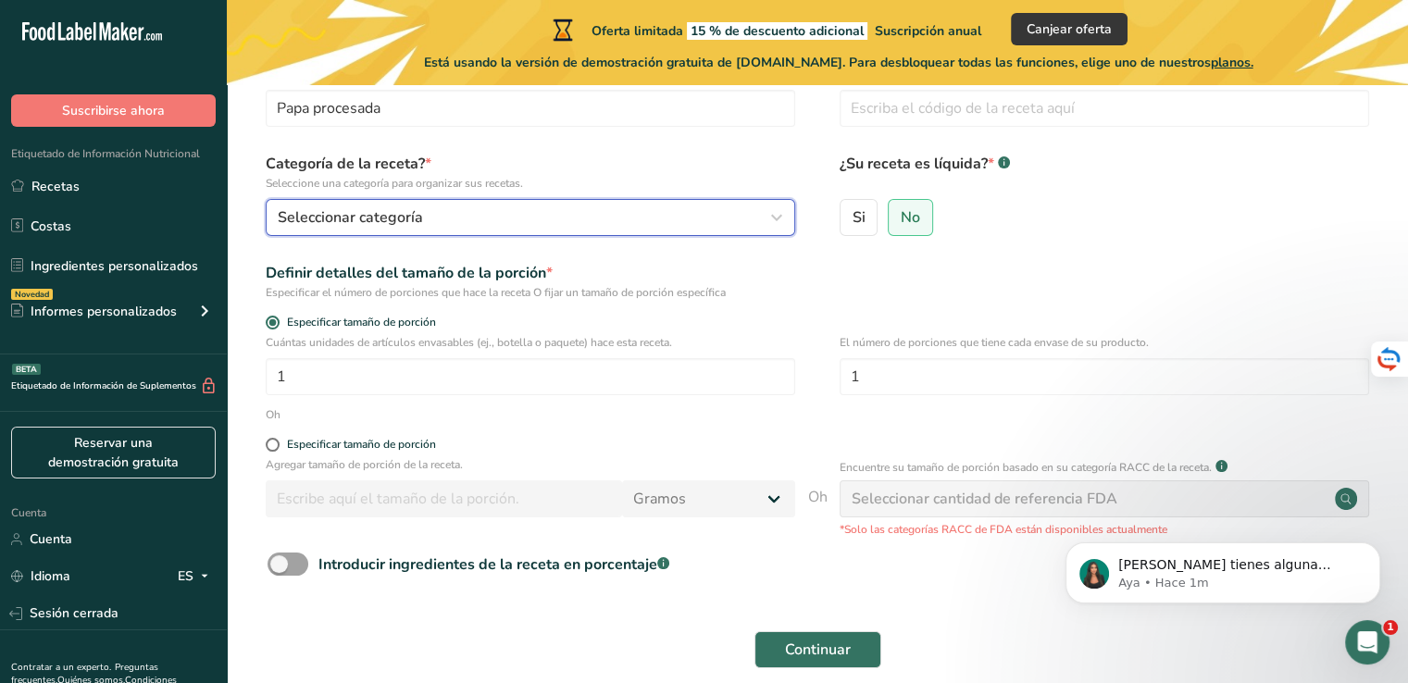
click at [382, 222] on font "Seleccionar categoría" at bounding box center [350, 217] width 145 height 20
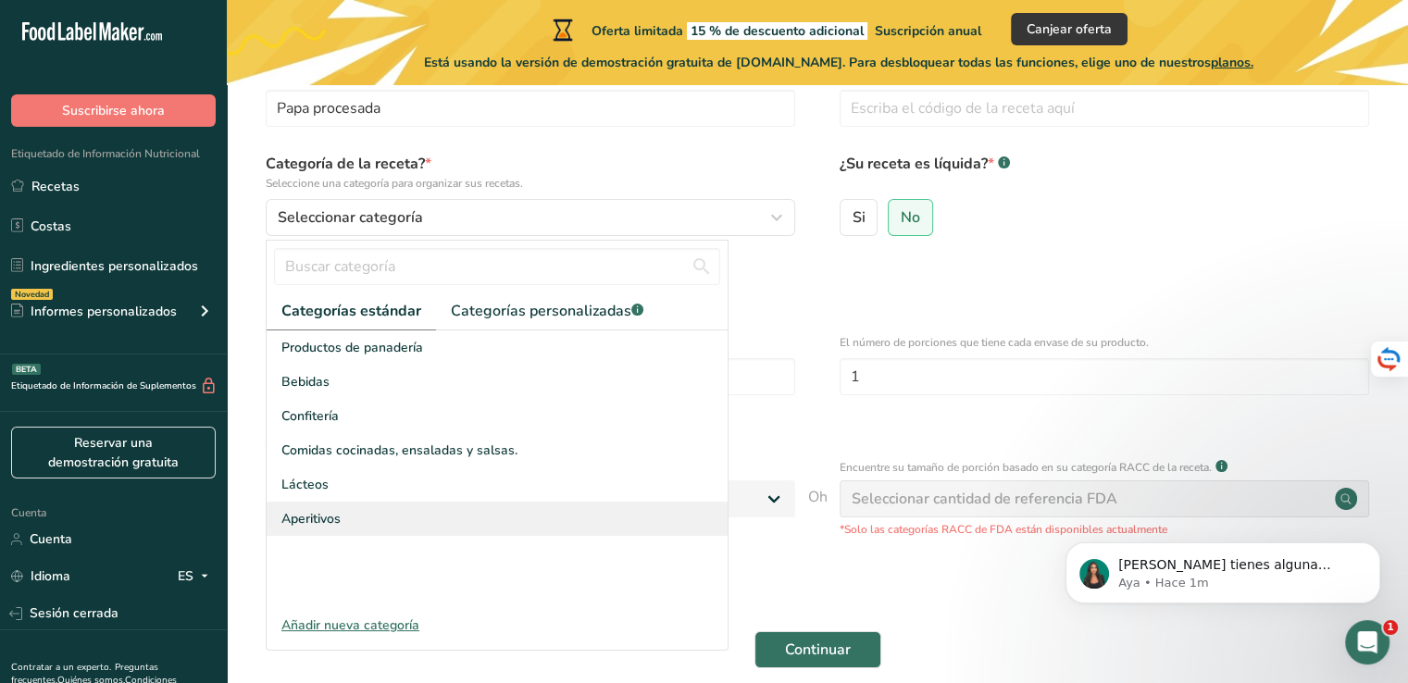
click at [316, 512] on font "Aperitivos" at bounding box center [310, 519] width 59 height 18
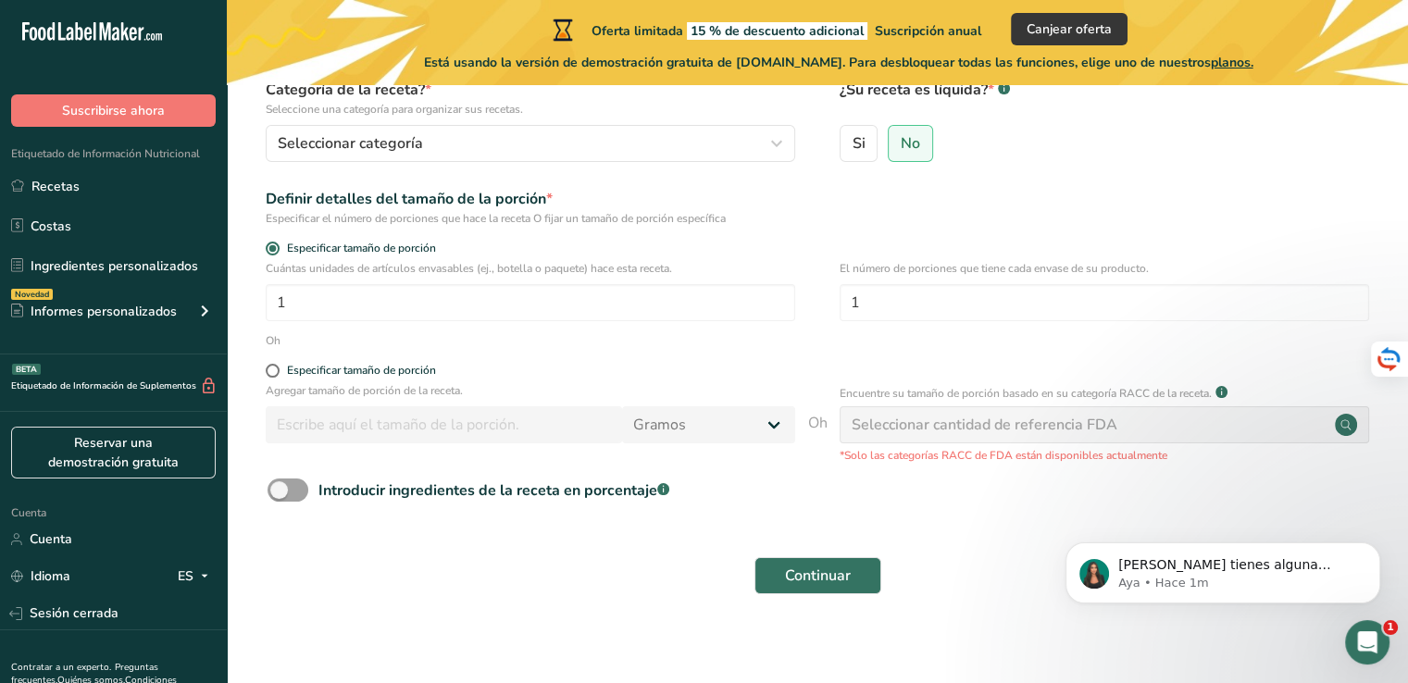
scroll to position [196, 0]
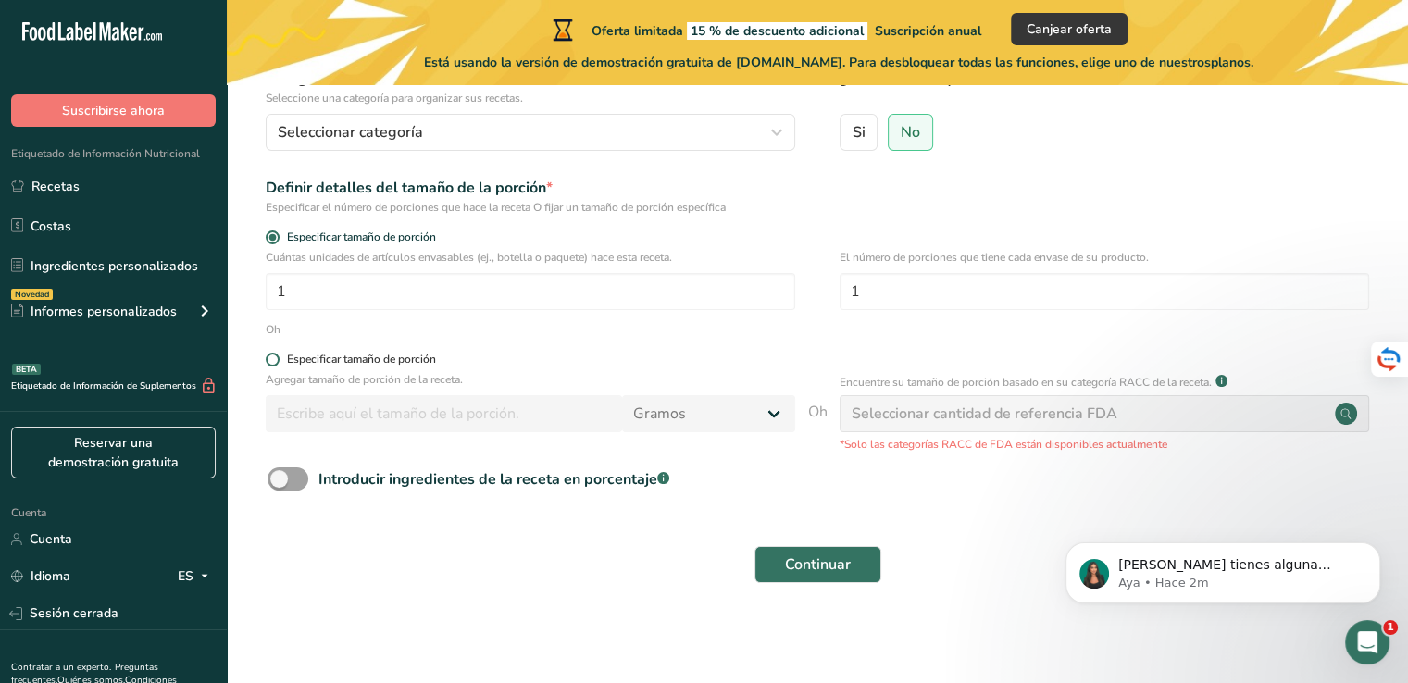
click at [277, 363] on span at bounding box center [273, 360] width 14 height 14
click at [277, 363] on input "Especificar tamaño de porción" at bounding box center [272, 360] width 12 height 12
radio input "true"
radio input "false"
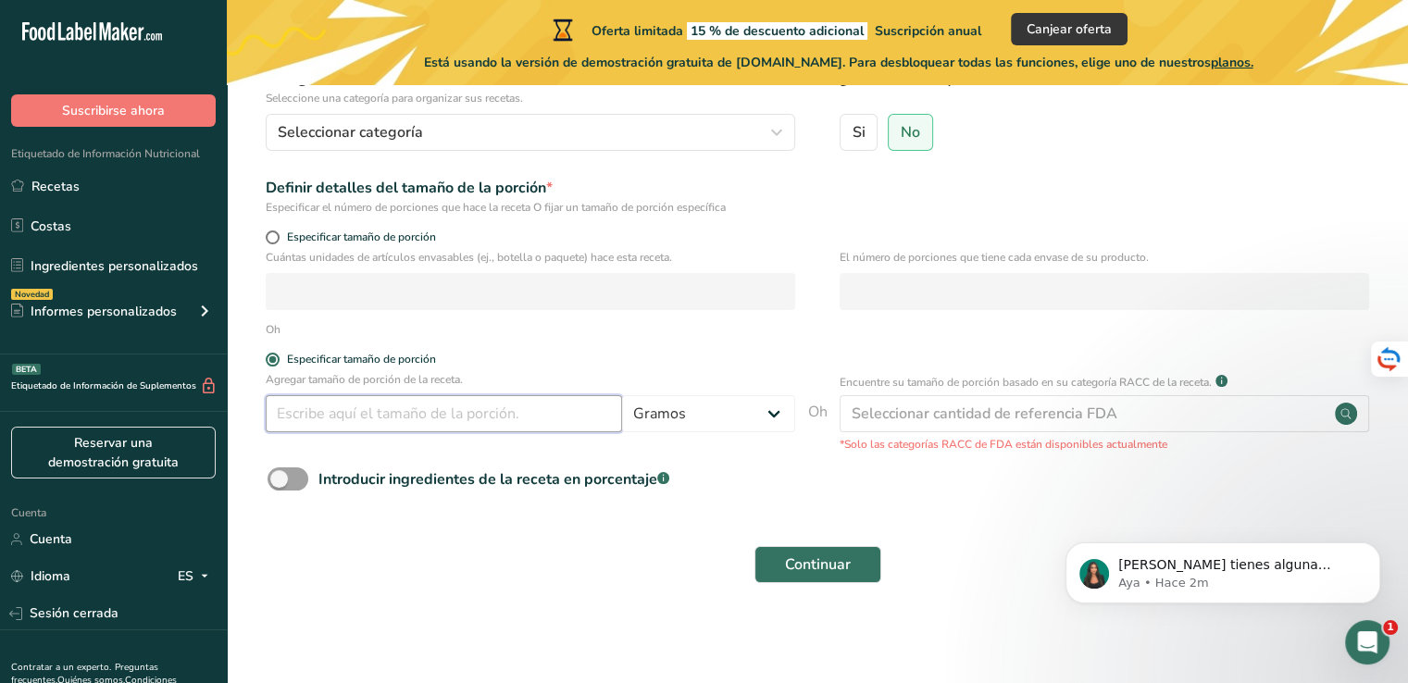
click at [331, 429] on input "number" at bounding box center [444, 413] width 356 height 37
type input "1000"
click at [581, 535] on div "Continuar" at bounding box center [817, 564] width 1122 height 59
click at [799, 557] on font "Continuar" at bounding box center [818, 564] width 66 height 20
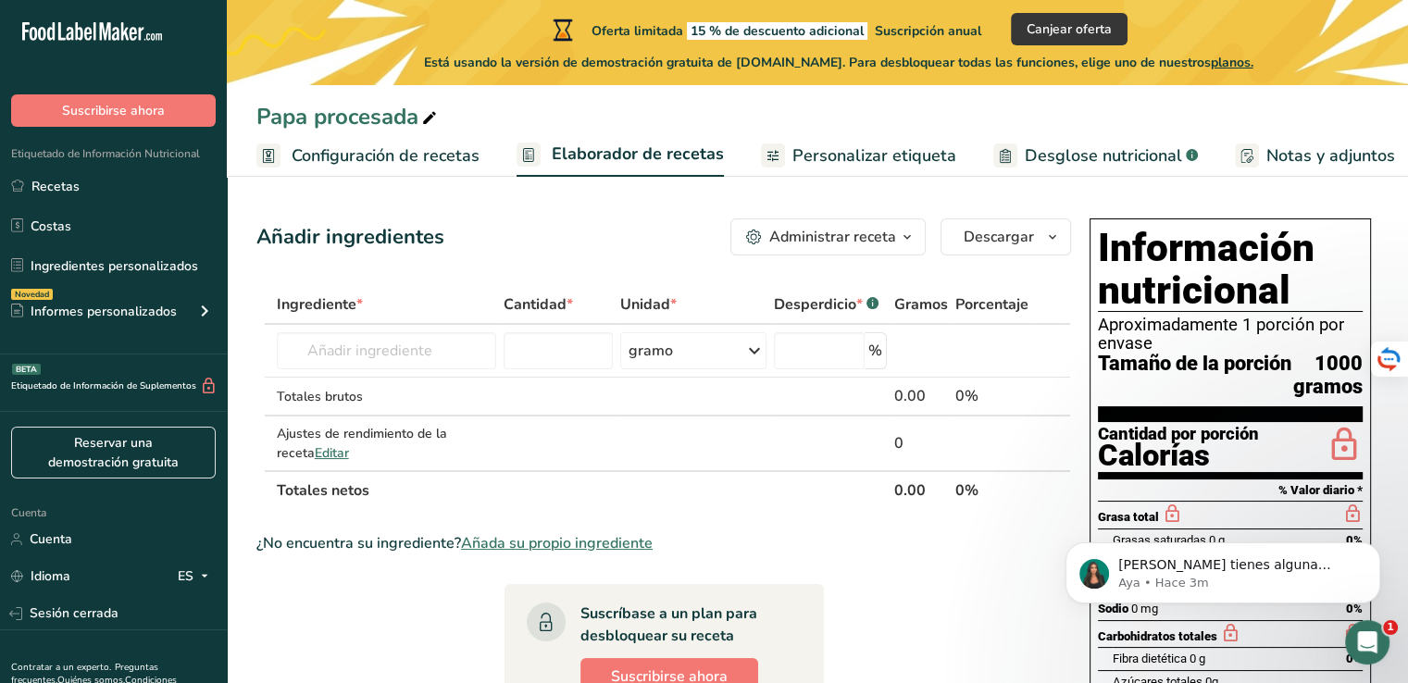
click at [416, 156] on font "Configuración de recetas" at bounding box center [386, 155] width 188 height 22
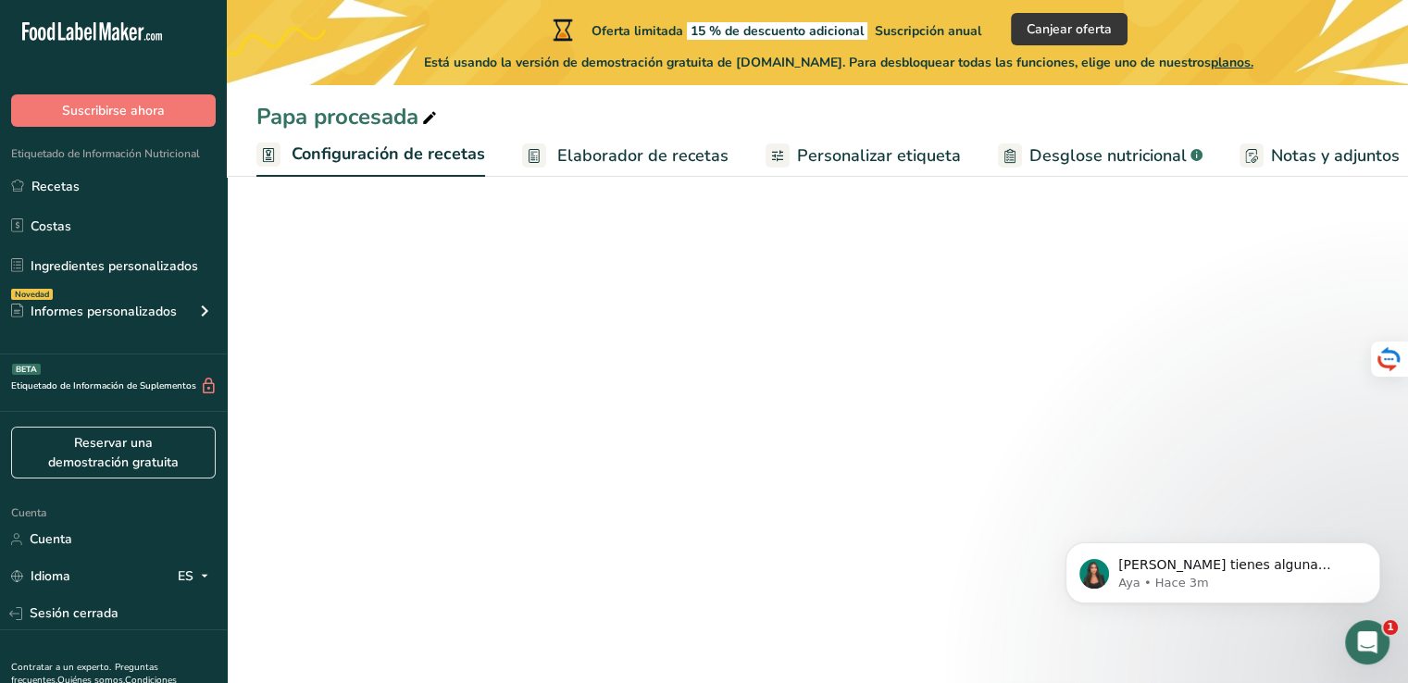
scroll to position [0, 6]
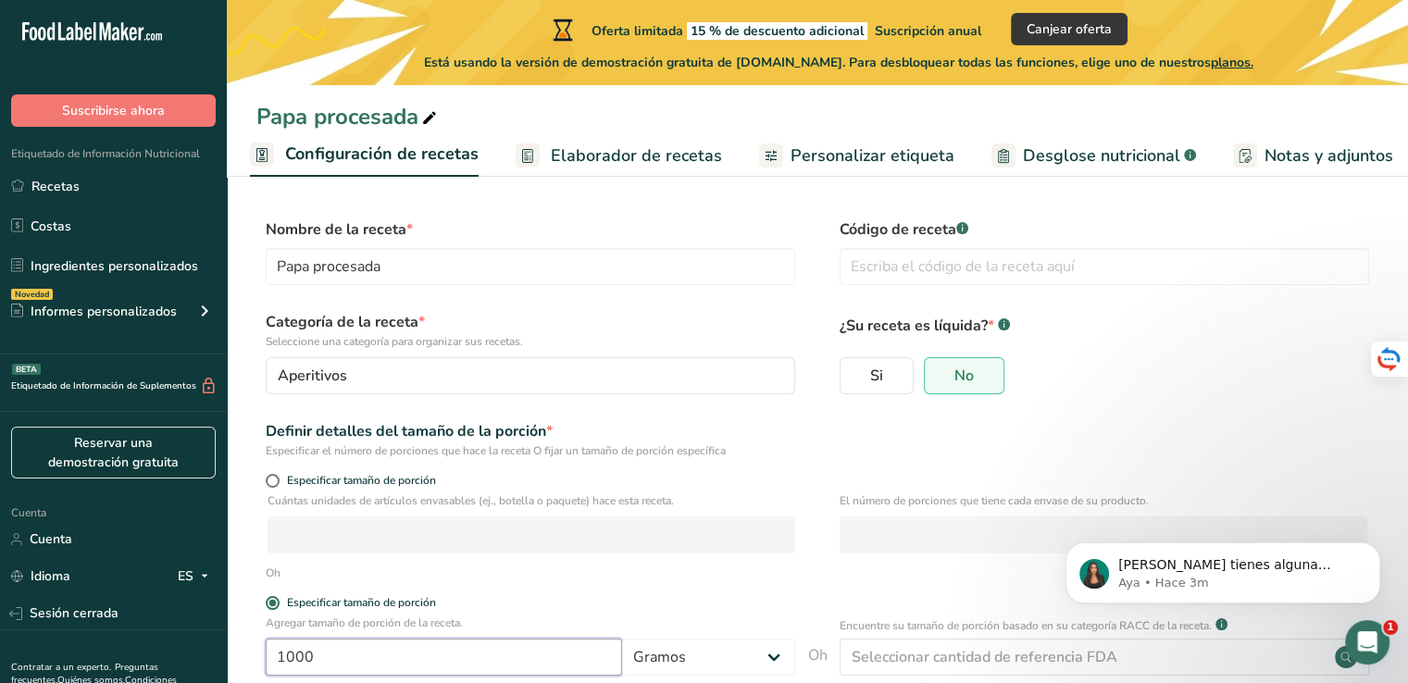
click at [317, 661] on input "1000" at bounding box center [444, 657] width 356 height 37
type input "100"
click at [709, 619] on p "Agregar tamaño de porción de la receta." at bounding box center [530, 623] width 529 height 17
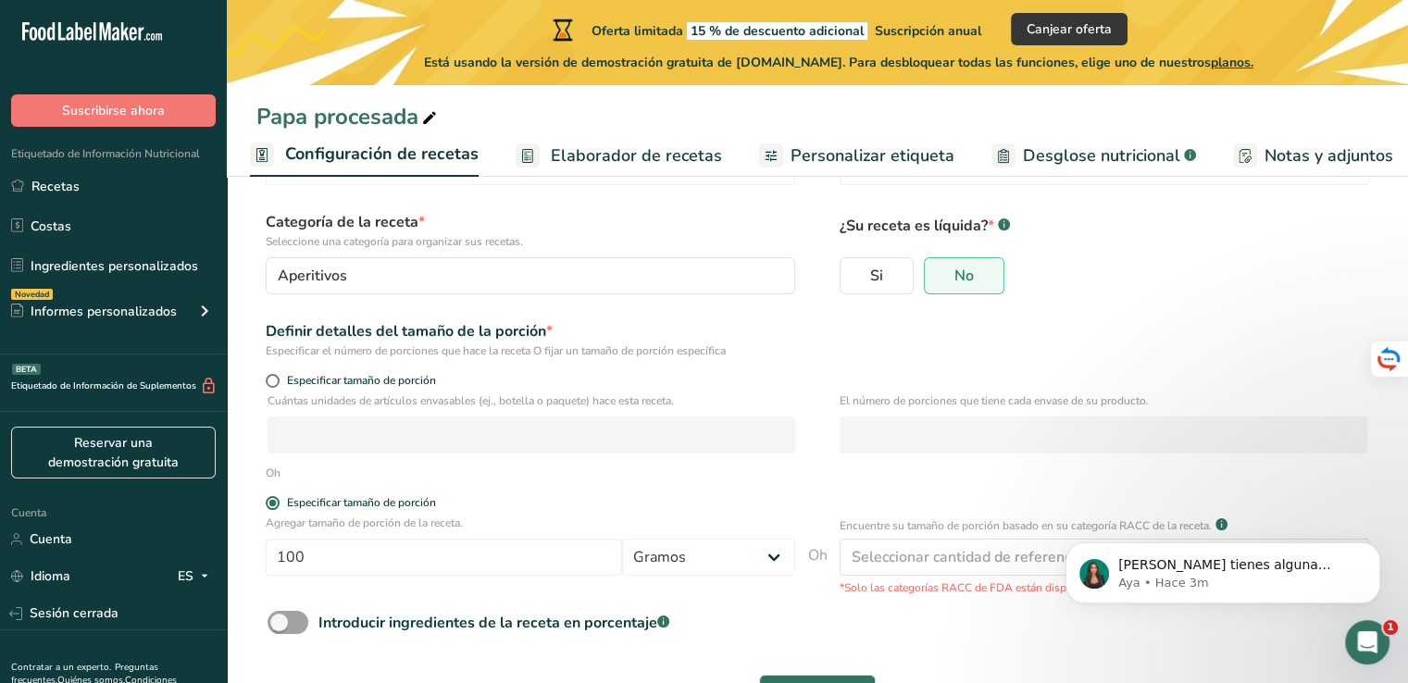
scroll to position [170, 0]
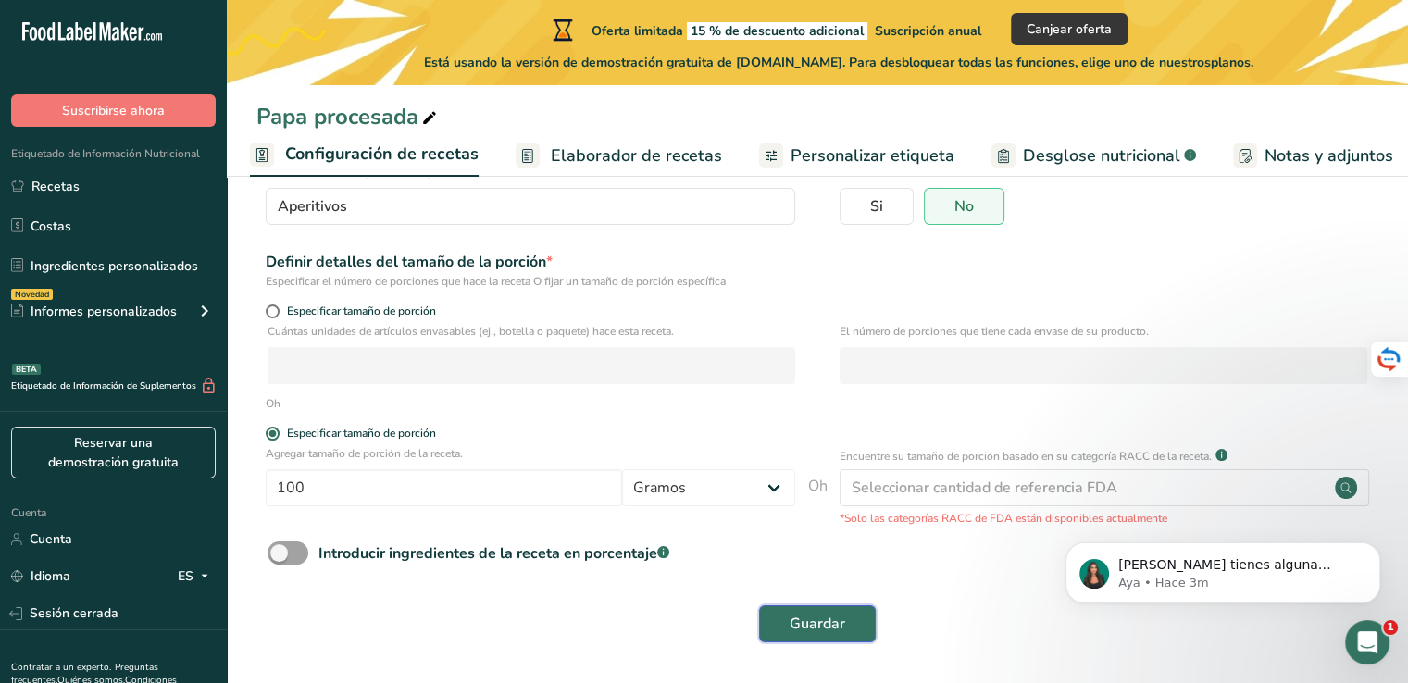
click at [847, 621] on button "Guardar" at bounding box center [817, 623] width 117 height 37
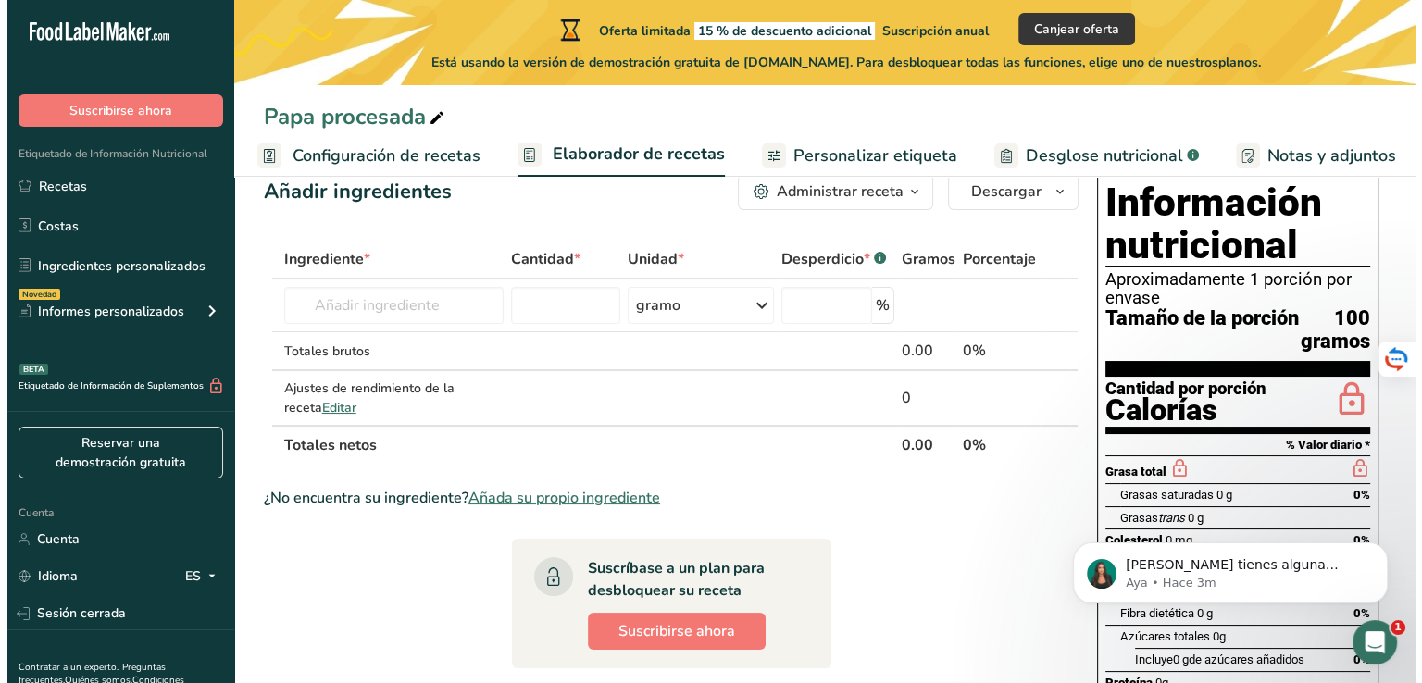
scroll to position [46, 0]
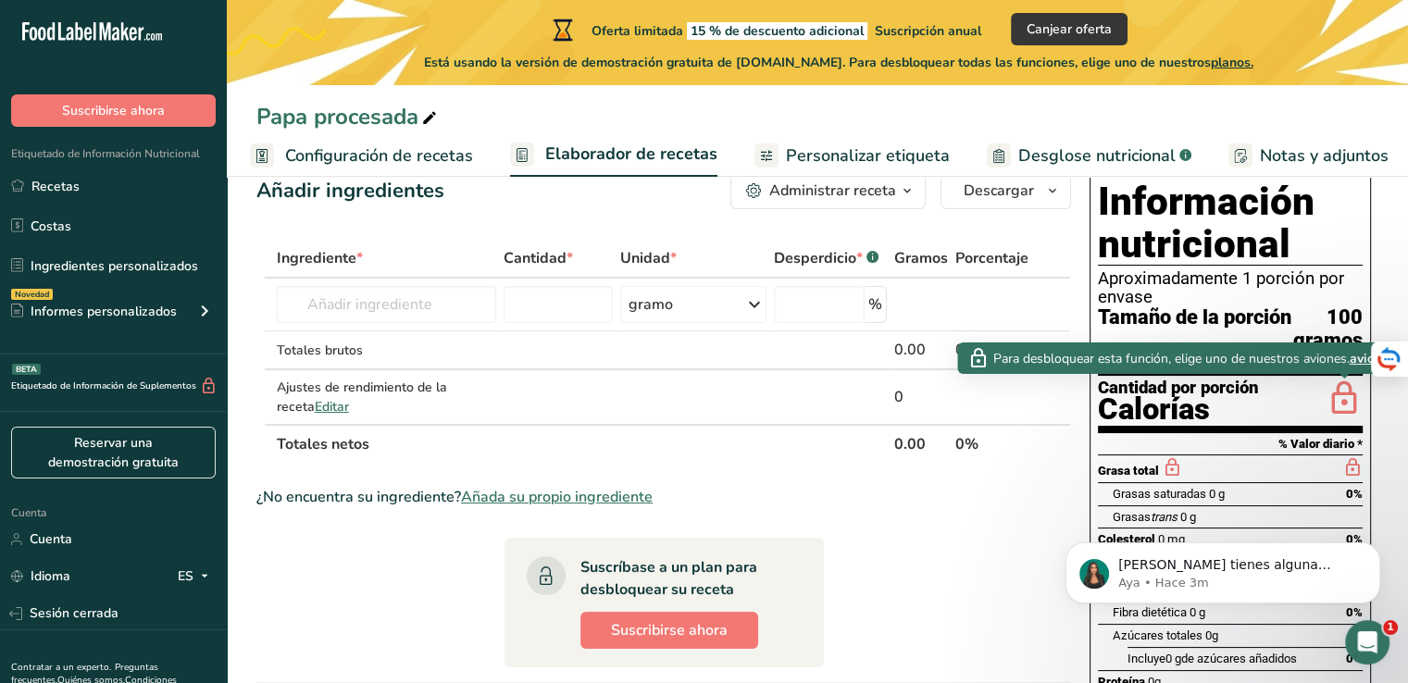
click at [1354, 363] on font "aviones" at bounding box center [1371, 359] width 46 height 18
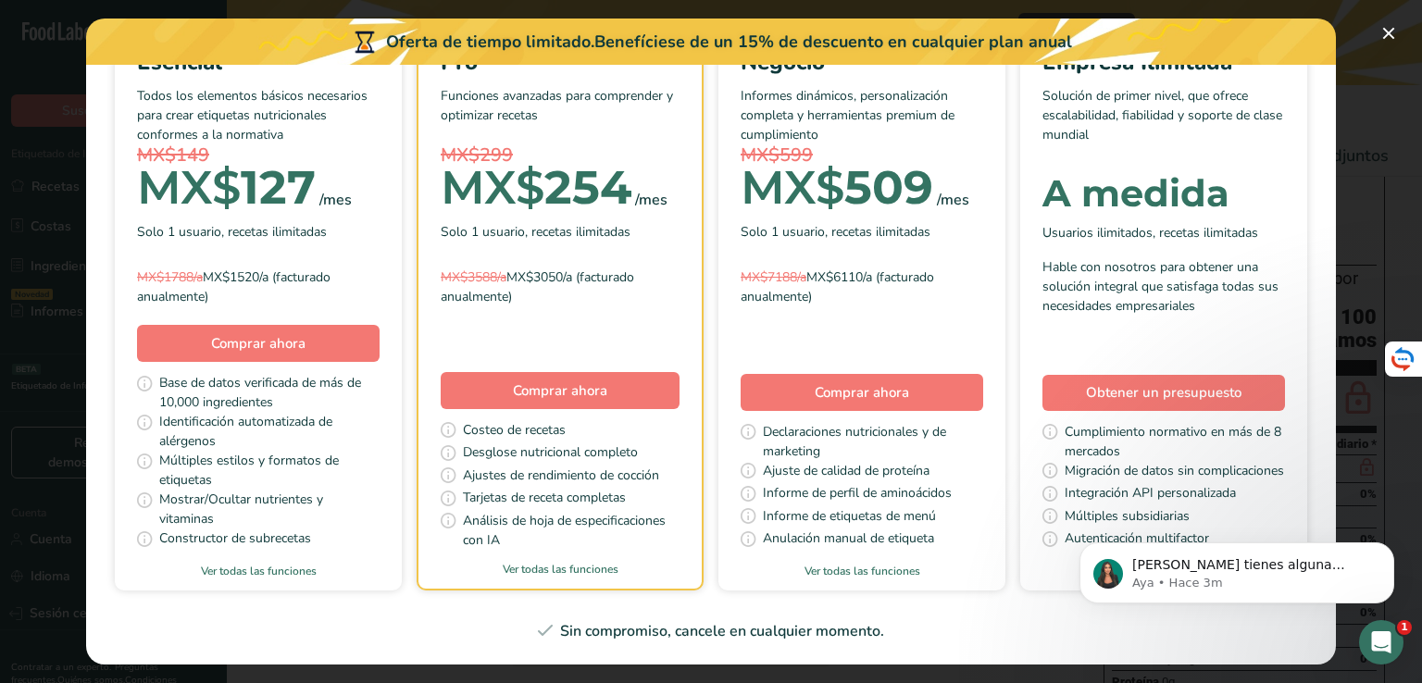
scroll to position [0, 0]
